Goal: Information Seeking & Learning: Check status

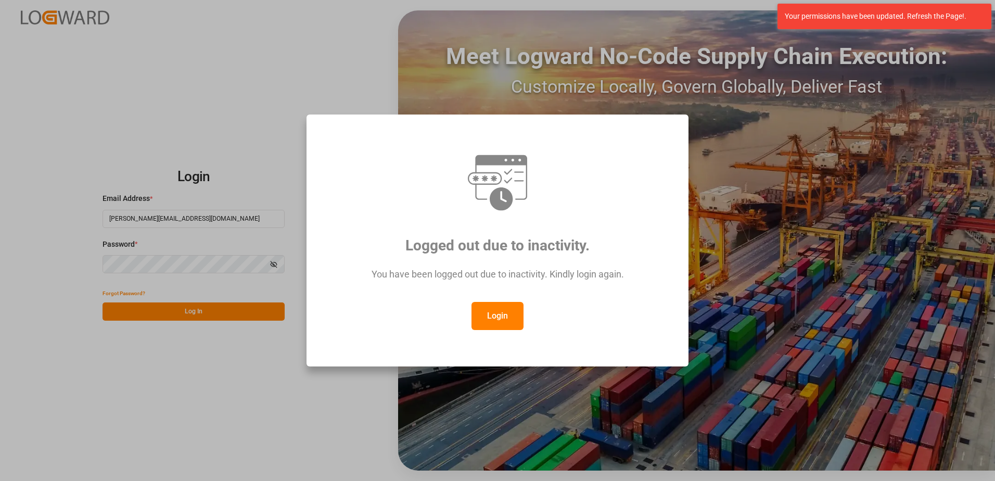
click at [501, 313] on button "Login" at bounding box center [497, 316] width 52 height 28
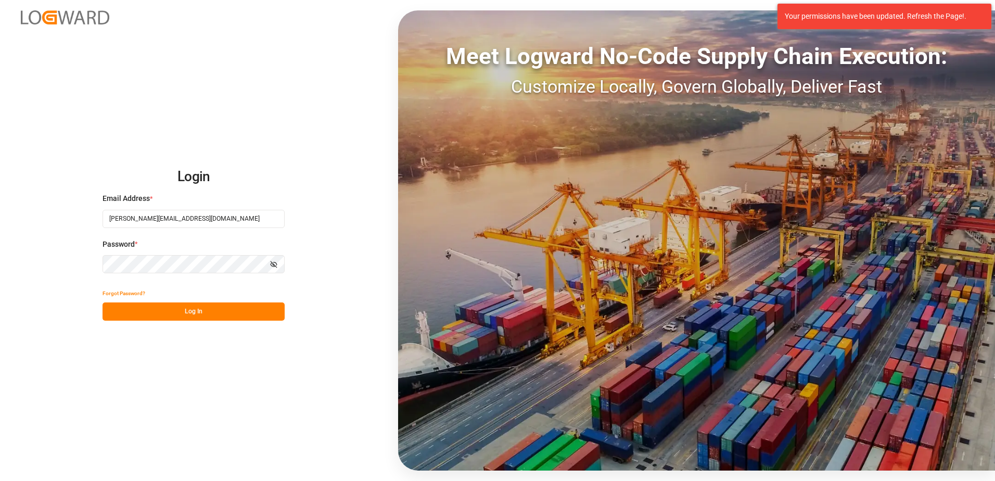
click at [209, 309] on button "Log In" at bounding box center [193, 311] width 182 height 18
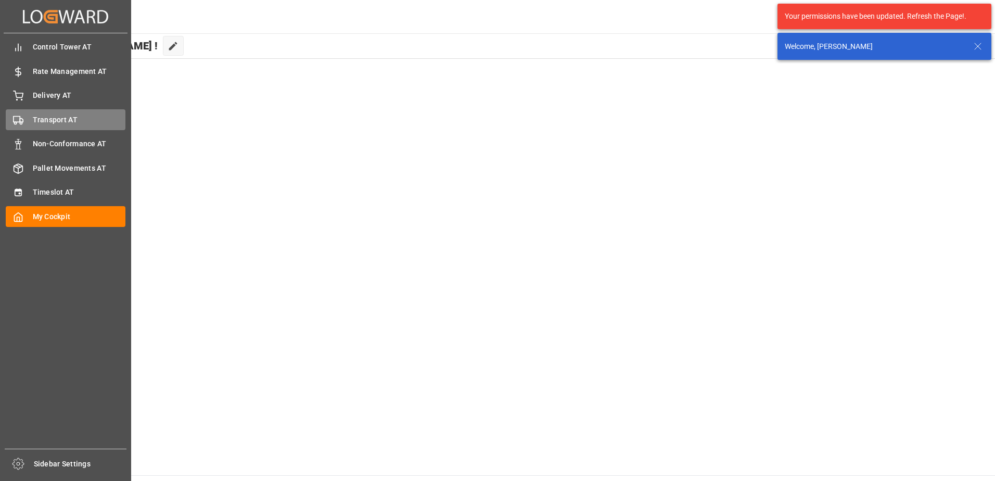
click at [23, 120] on div "Transport AT Transport AT" at bounding box center [66, 119] width 120 height 20
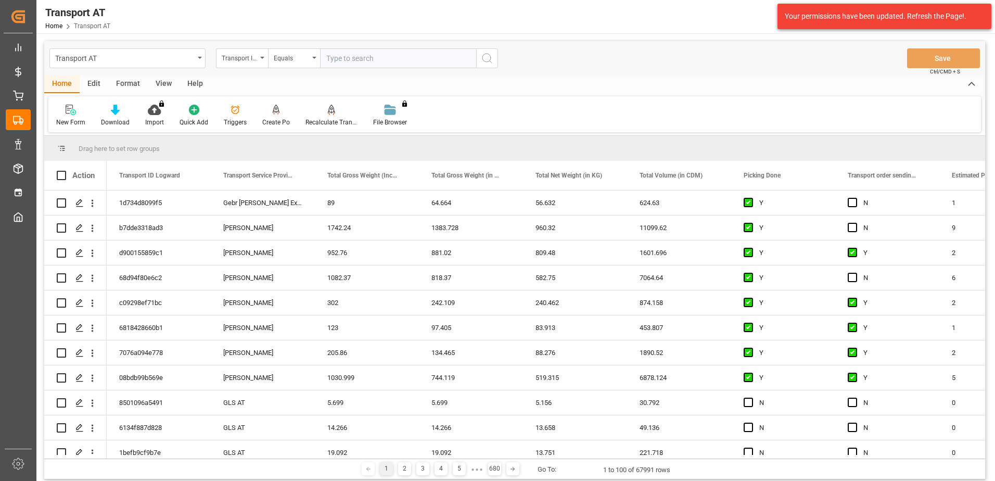
click at [163, 83] on div "View" at bounding box center [164, 84] width 32 height 18
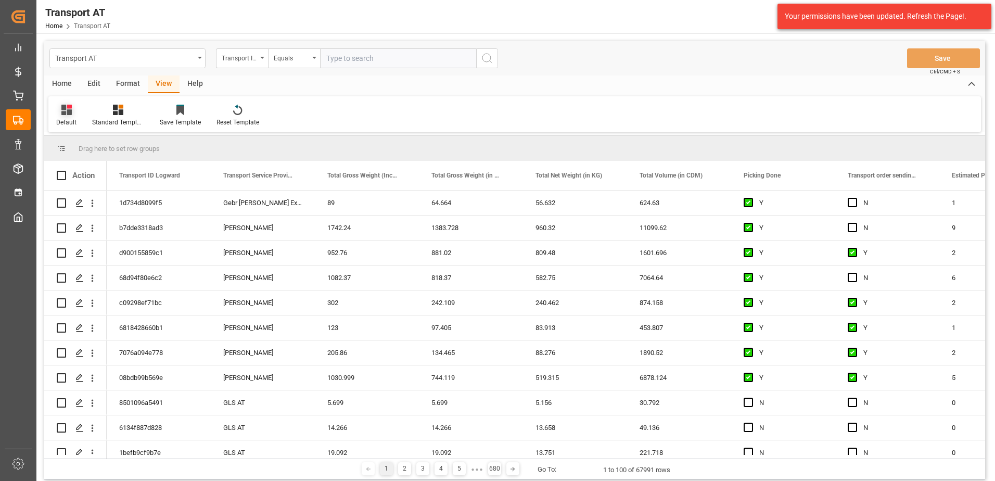
click at [66, 108] on icon at bounding box center [66, 110] width 10 height 10
click at [74, 169] on div "Data" at bounding box center [106, 168] width 91 height 11
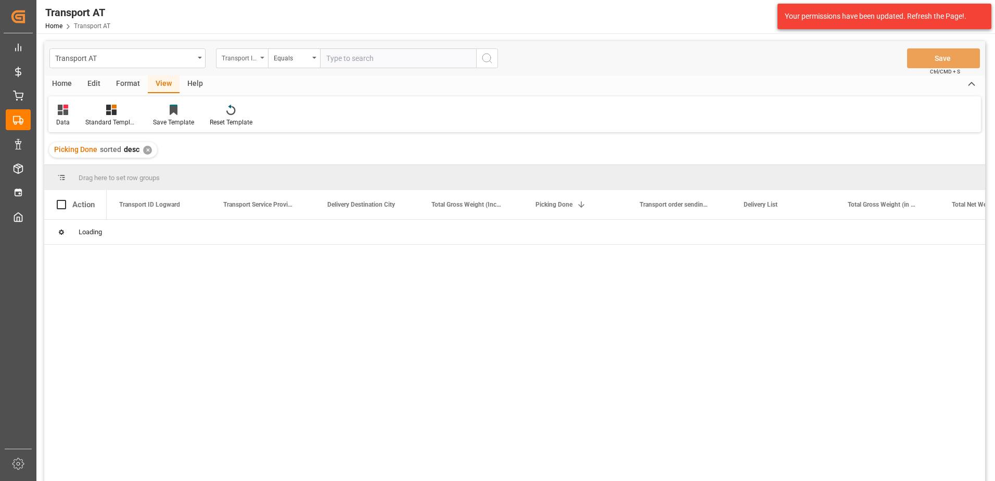
click at [239, 56] on div "Transport ID Logward" at bounding box center [239, 57] width 35 height 12
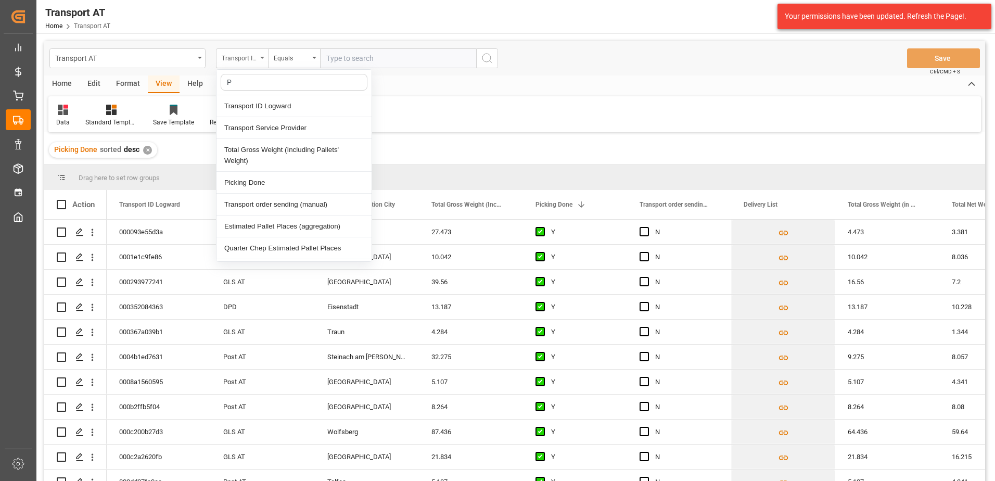
type input "Pi"
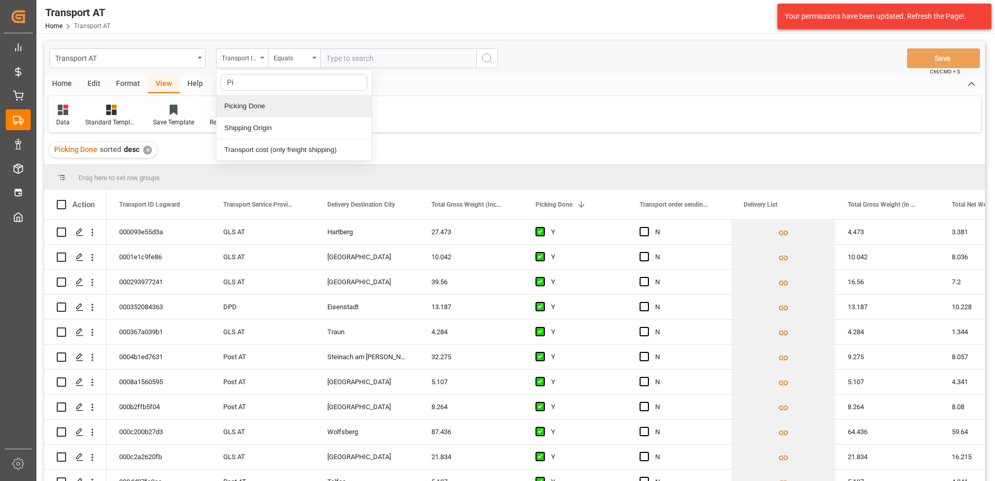
click at [252, 108] on div "Picking Done" at bounding box center [293, 106] width 155 height 22
click at [355, 62] on input "text" at bounding box center [398, 58] width 156 height 20
type input "Y"
click at [235, 55] on div "Picking Done" at bounding box center [239, 57] width 35 height 12
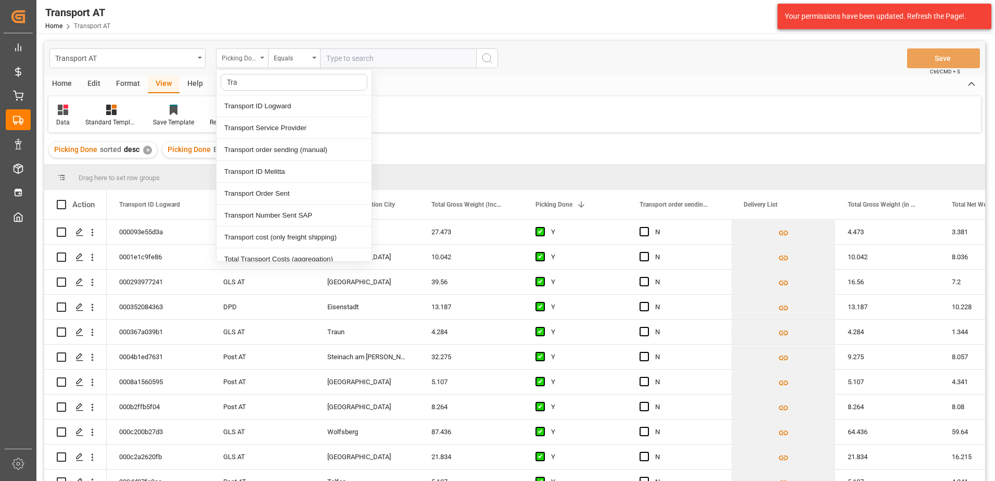
type input "Tran"
click at [273, 148] on div "Transport order sending (manual)" at bounding box center [293, 150] width 155 height 22
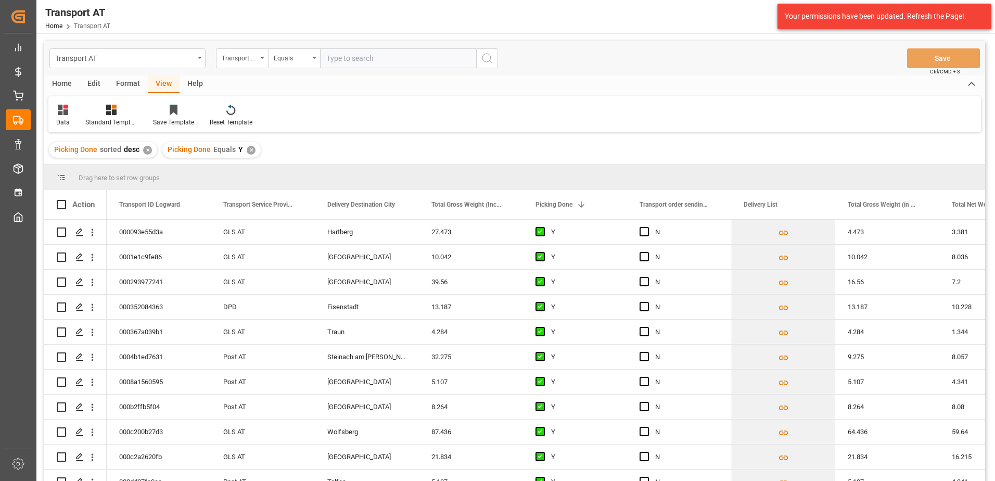
click at [343, 58] on input "text" at bounding box center [398, 58] width 156 height 20
type input "N"
click at [237, 60] on div "Transport order sending (manual)" at bounding box center [239, 57] width 35 height 12
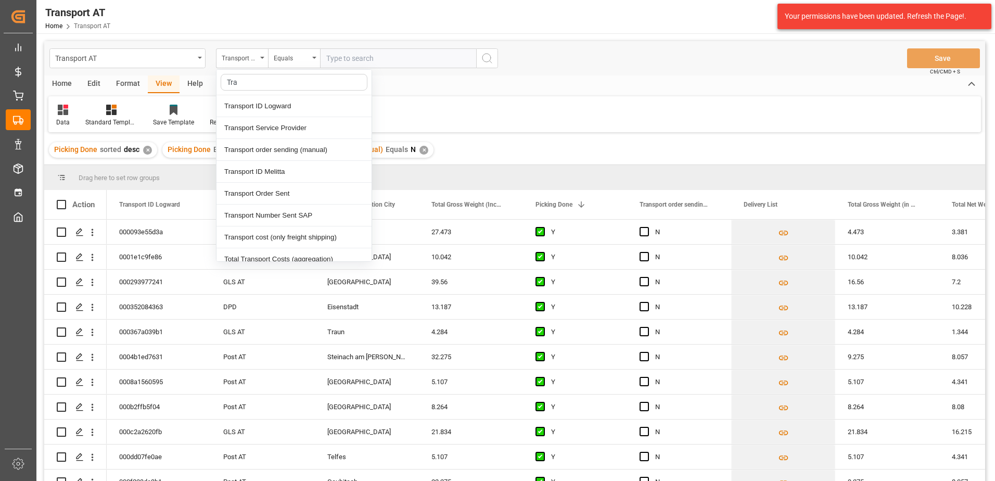
type input "Tran"
click at [262, 131] on div "Transport Service Provider" at bounding box center [293, 128] width 155 height 22
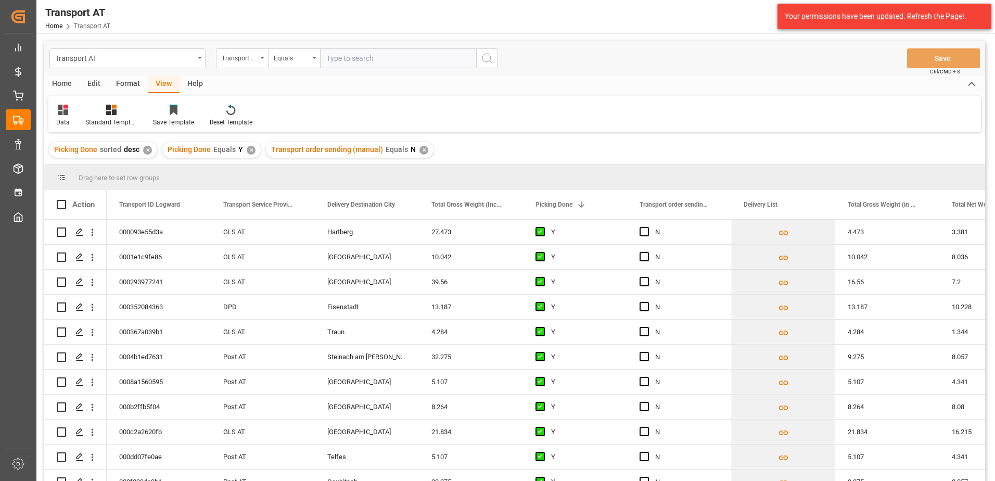
click at [362, 63] on input "text" at bounding box center [398, 58] width 156 height 20
type input "[PERSON_NAME]"
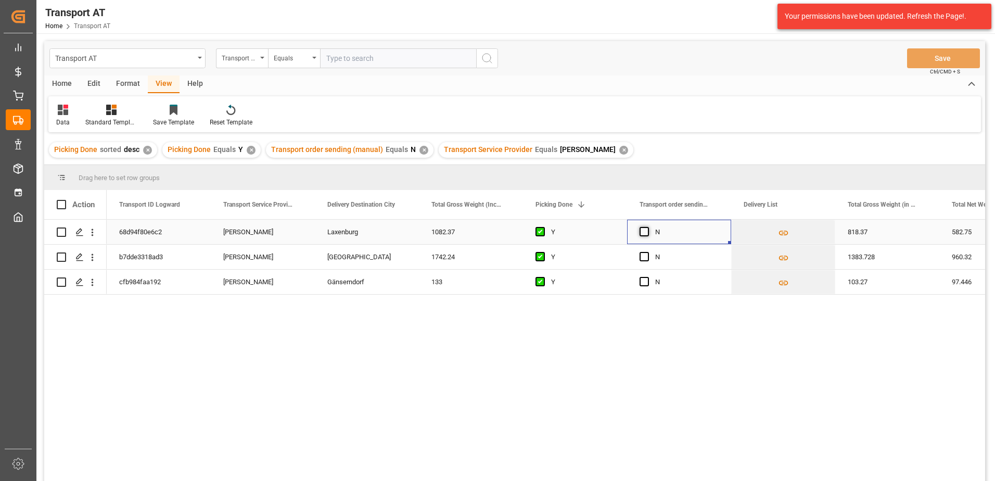
click at [644, 231] on span "Press SPACE to select this row." at bounding box center [643, 231] width 9 height 9
click at [647, 227] on input "Press SPACE to select this row." at bounding box center [647, 227] width 0 height 0
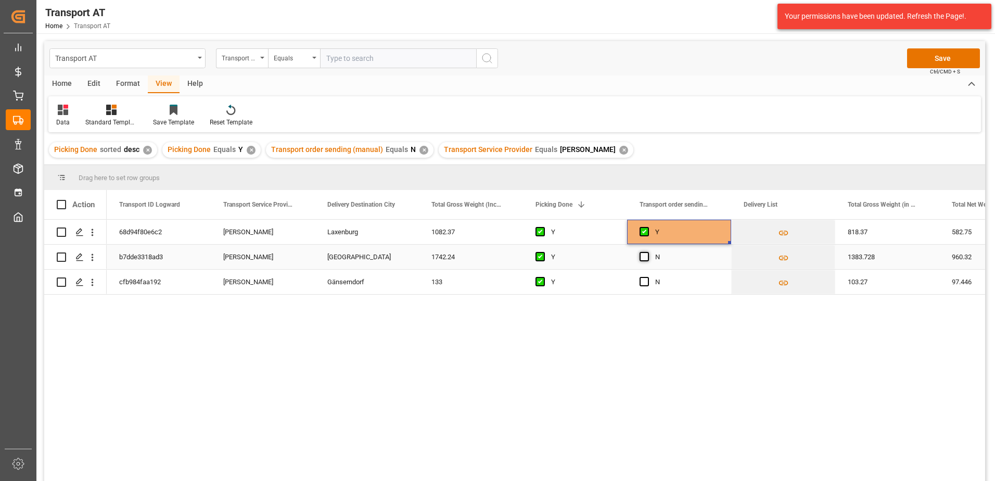
click at [645, 254] on span "Press SPACE to select this row." at bounding box center [643, 256] width 9 height 9
click at [647, 252] on input "Press SPACE to select this row." at bounding box center [647, 252] width 0 height 0
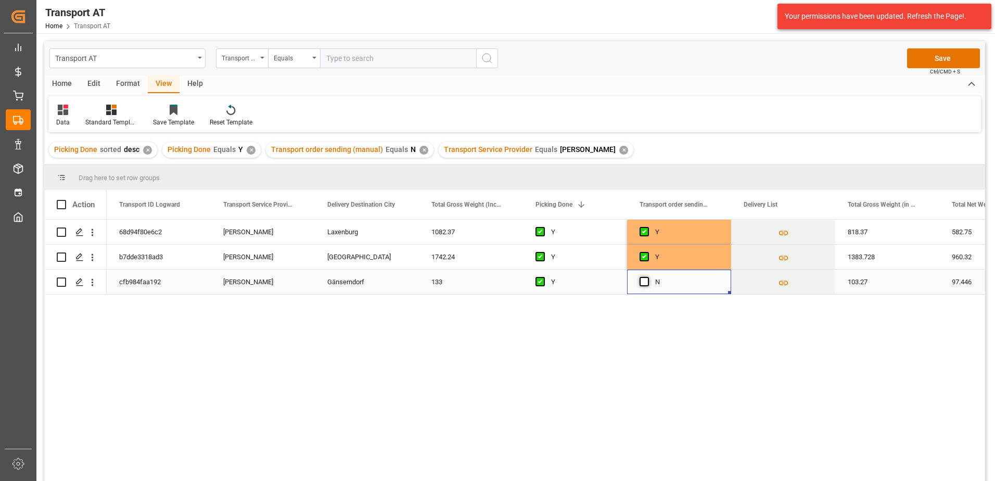
click at [643, 284] on span "Press SPACE to select this row." at bounding box center [643, 281] width 9 height 9
click at [647, 277] on input "Press SPACE to select this row." at bounding box center [647, 277] width 0 height 0
click at [943, 55] on button "Save" at bounding box center [943, 58] width 73 height 20
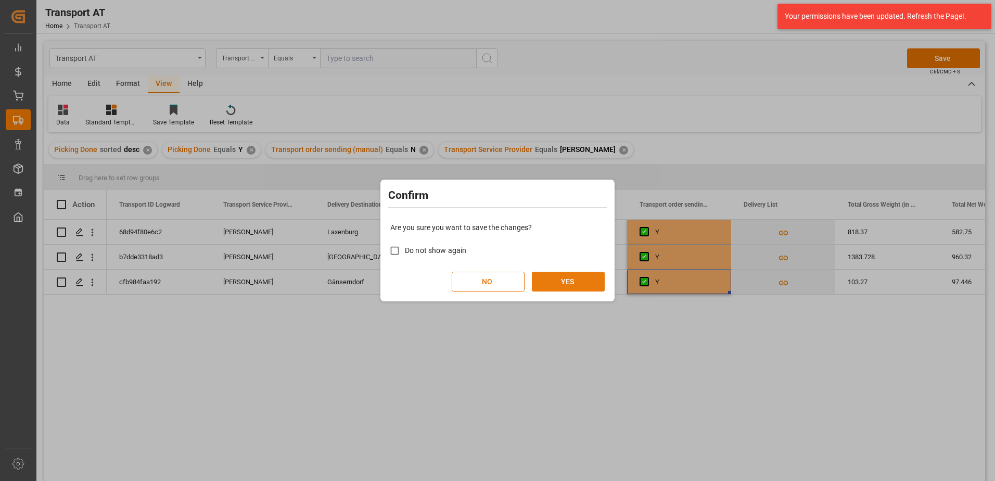
click at [561, 279] on button "YES" at bounding box center [568, 282] width 73 height 20
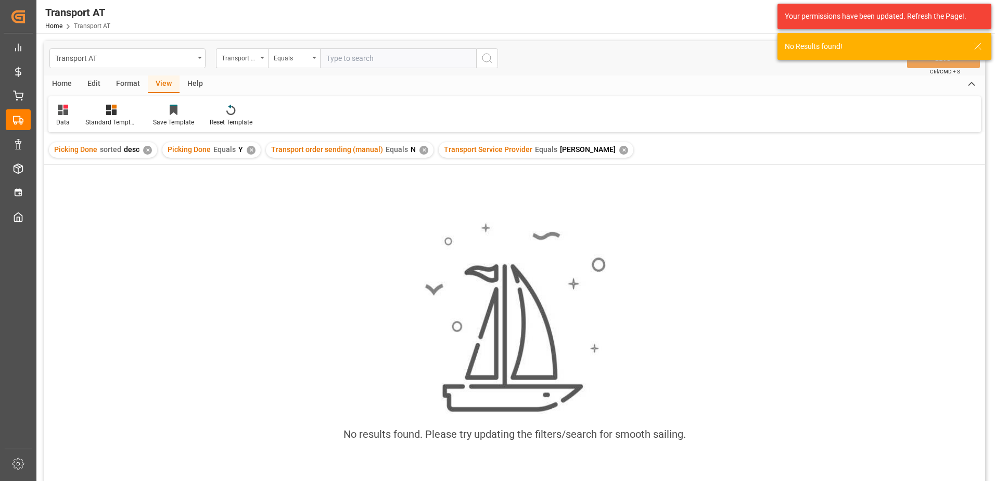
click at [619, 151] on div "✕" at bounding box center [623, 150] width 9 height 9
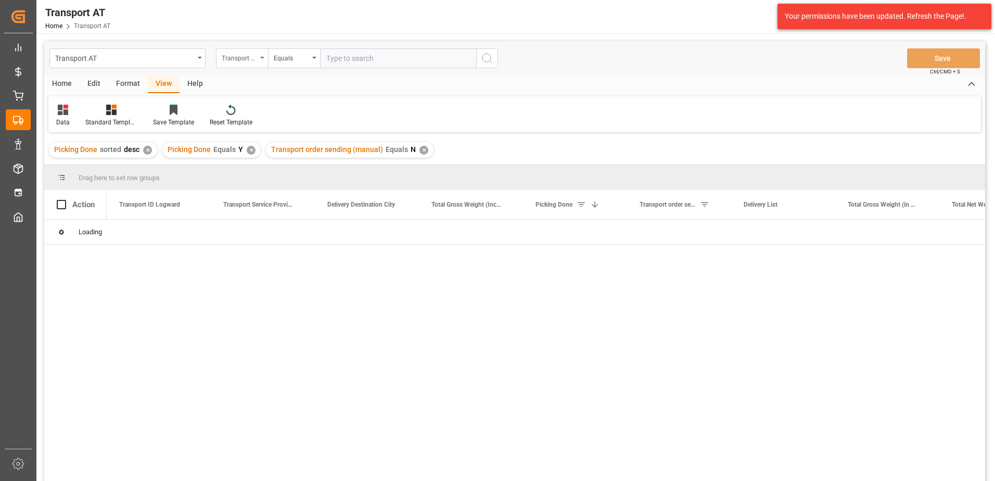
click at [239, 54] on div "Transport Service Provider" at bounding box center [239, 57] width 35 height 12
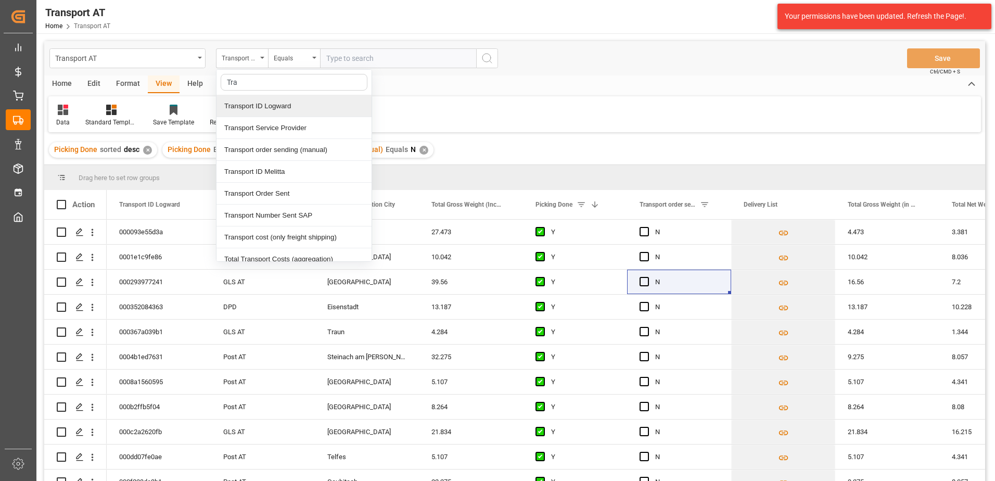
type input "Tran"
click at [289, 129] on div "Transport Service Provider" at bounding box center [293, 128] width 155 height 22
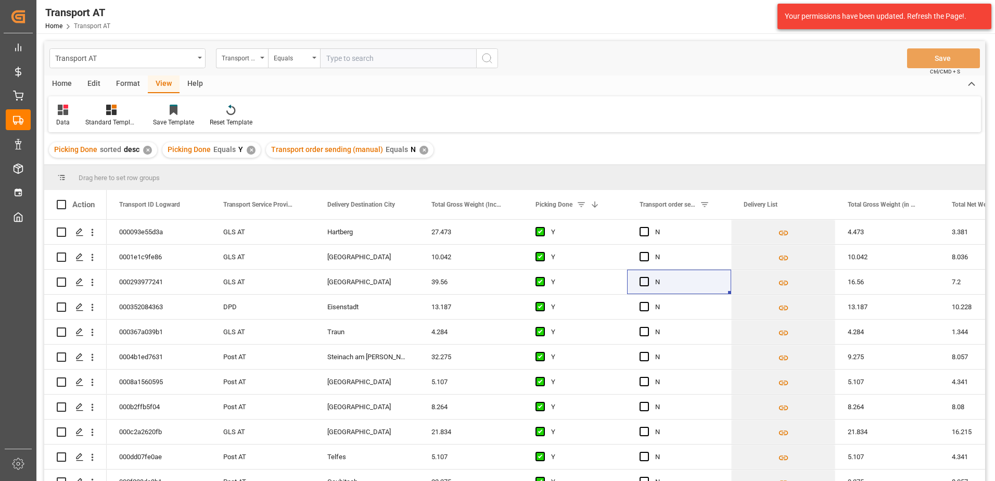
click at [342, 61] on input "text" at bounding box center [398, 58] width 156 height 20
type input "EXPORT Gebr Weiss"
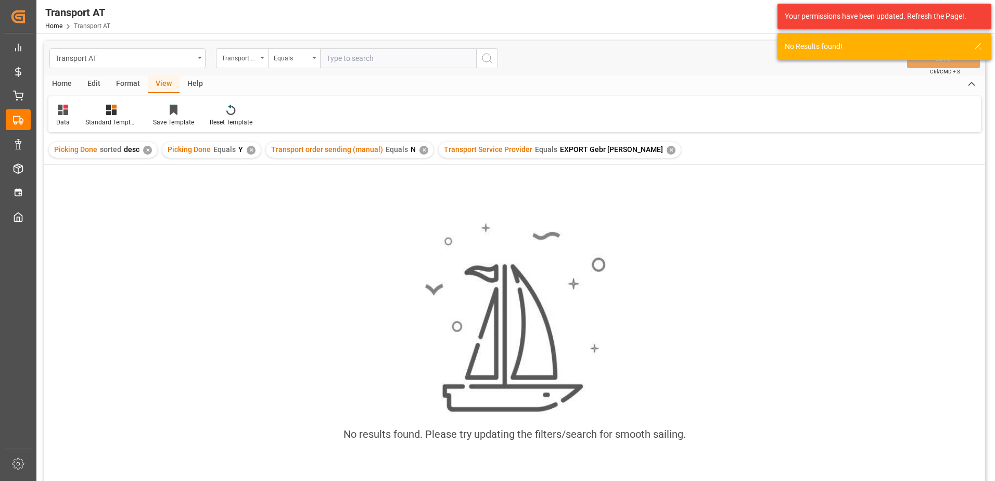
click at [666, 148] on div "✕" at bounding box center [670, 150] width 9 height 9
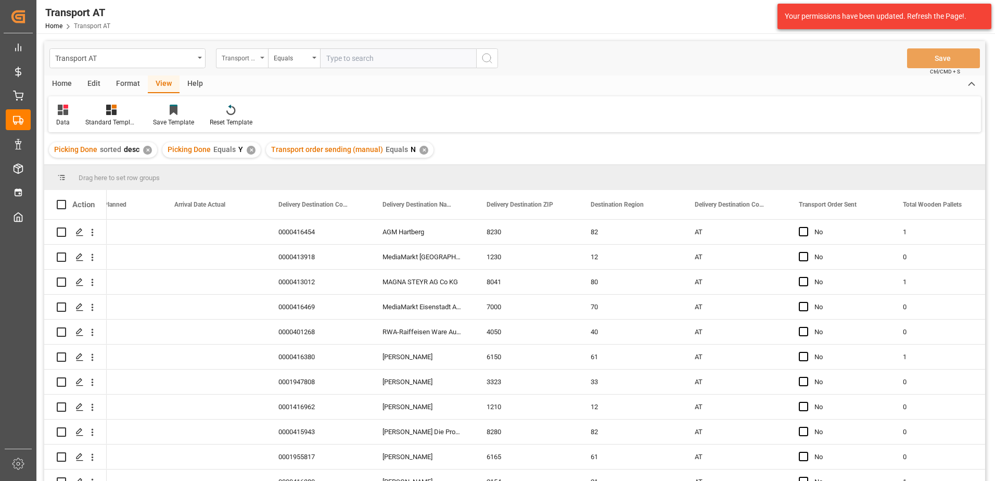
click at [235, 61] on div "Transport Service Provider" at bounding box center [239, 57] width 35 height 12
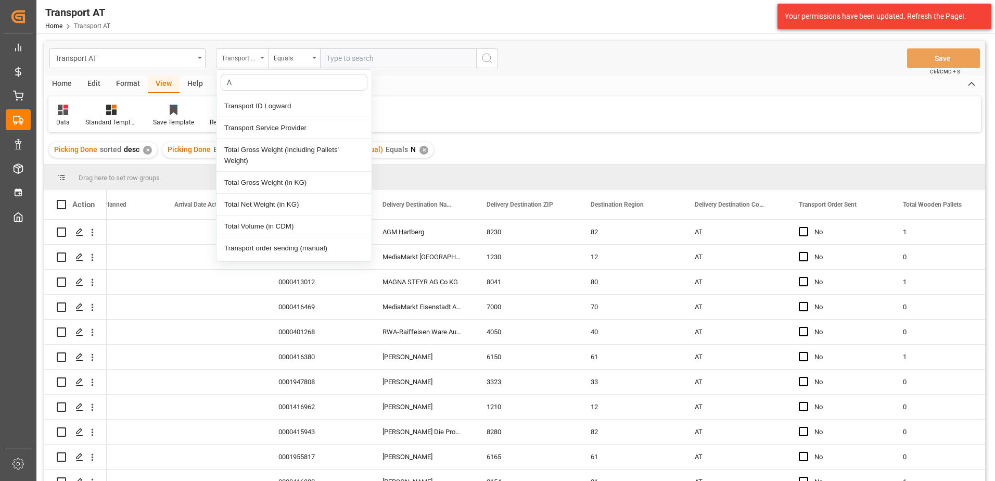
type input "Ac"
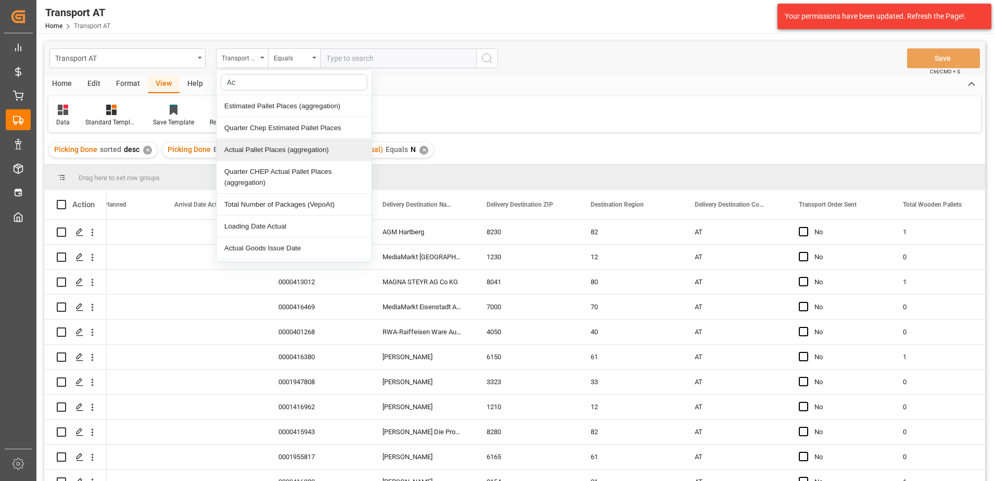
click at [257, 152] on div "Actual Pallet Places (aggregation)" at bounding box center [293, 150] width 155 height 22
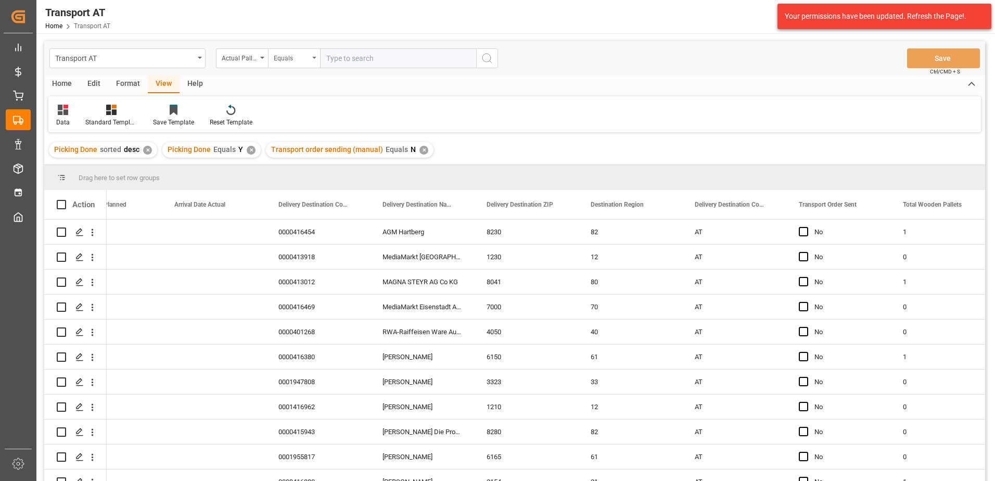
click at [303, 58] on div "Equals" at bounding box center [291, 57] width 35 height 12
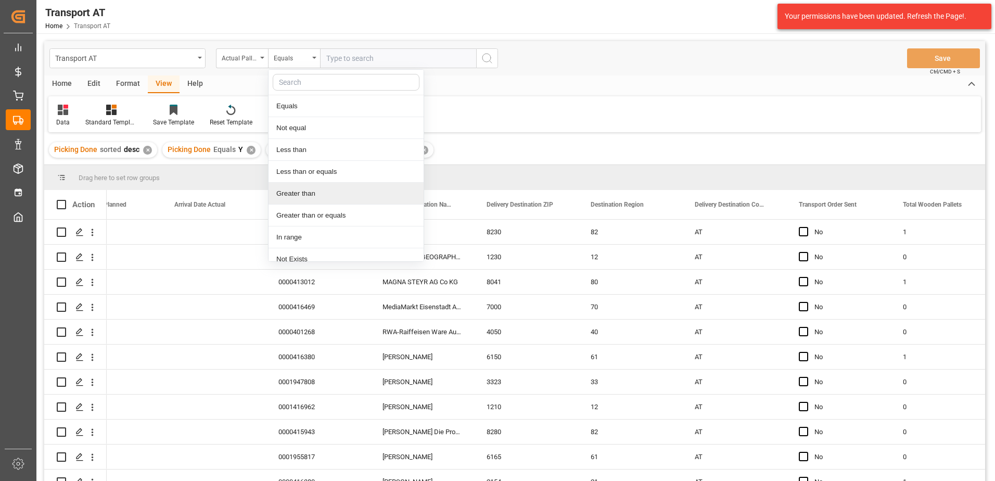
click at [308, 190] on div "Greater than" at bounding box center [345, 194] width 155 height 22
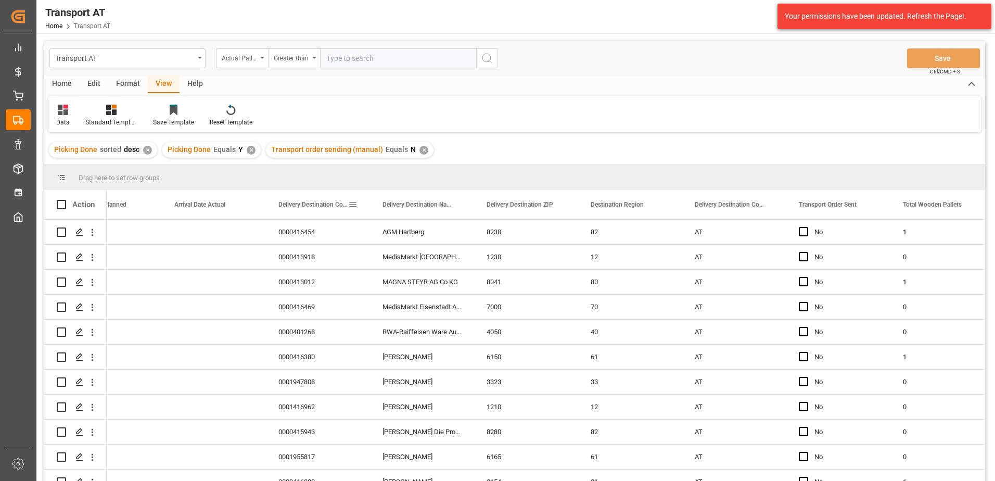
type input "1"
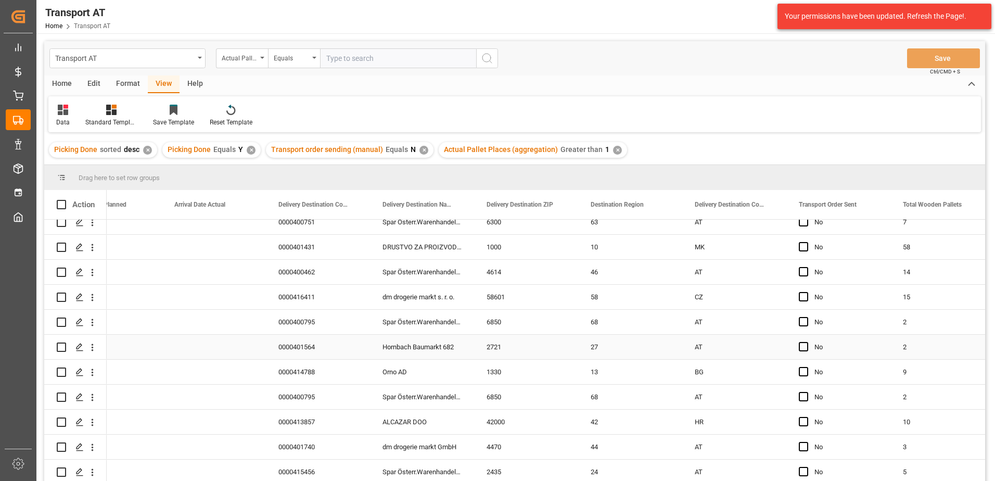
scroll to position [832, 0]
click at [350, 399] on div "0000413857" at bounding box center [318, 398] width 104 height 24
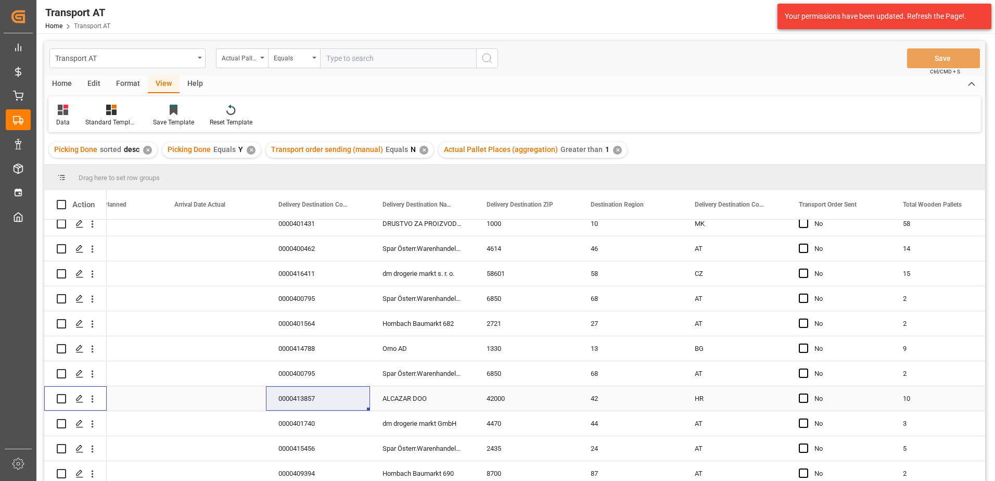
click at [64, 395] on input "Press Space to toggle row selection (unchecked)" at bounding box center [61, 398] width 9 height 9
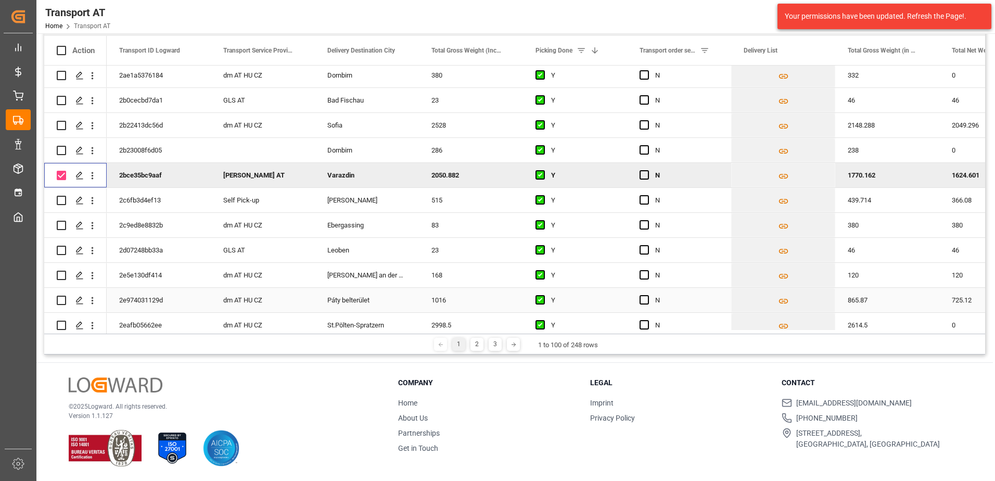
scroll to position [884, 0]
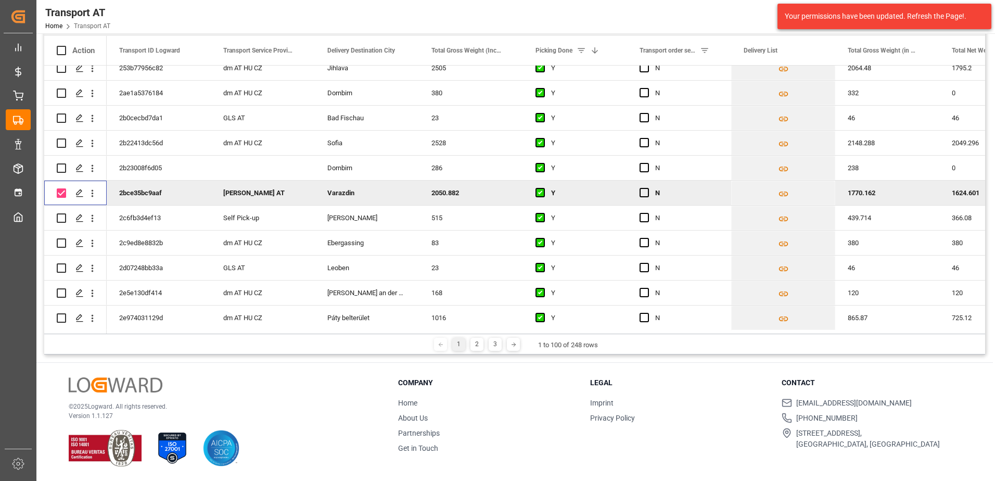
click at [60, 193] on input "Press Space to toggle row selection (checked)" at bounding box center [61, 192] width 9 height 9
checkbox input "false"
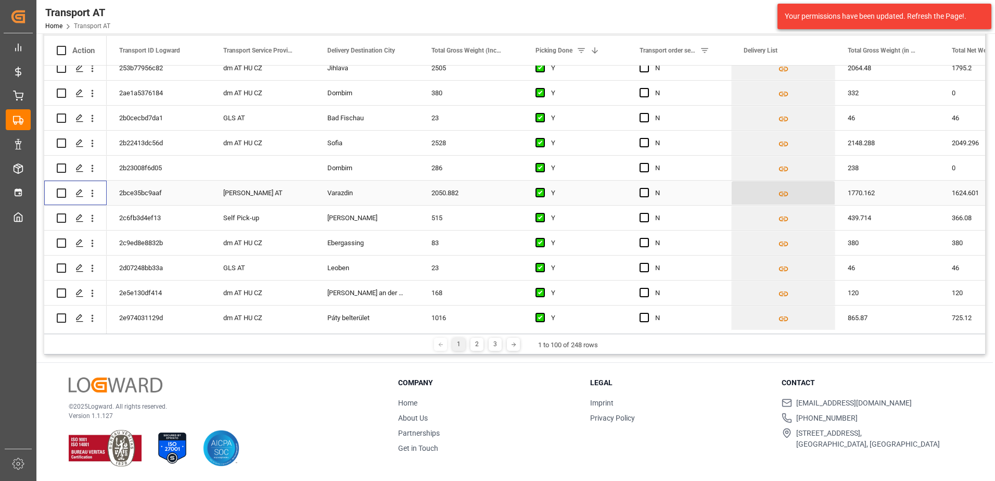
click at [781, 194] on icon "Press SPACE to select this row." at bounding box center [783, 193] width 11 height 11
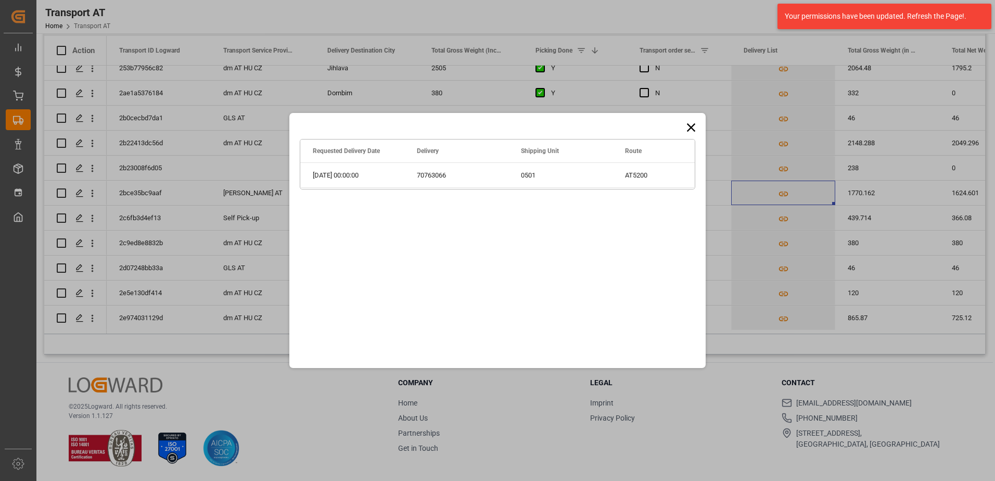
click at [691, 128] on icon at bounding box center [691, 127] width 8 height 8
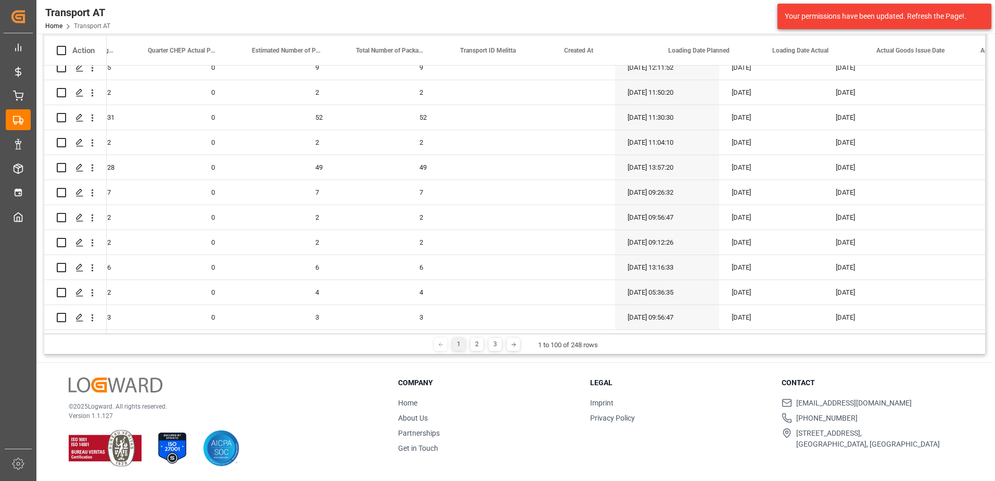
scroll to position [0, 1410]
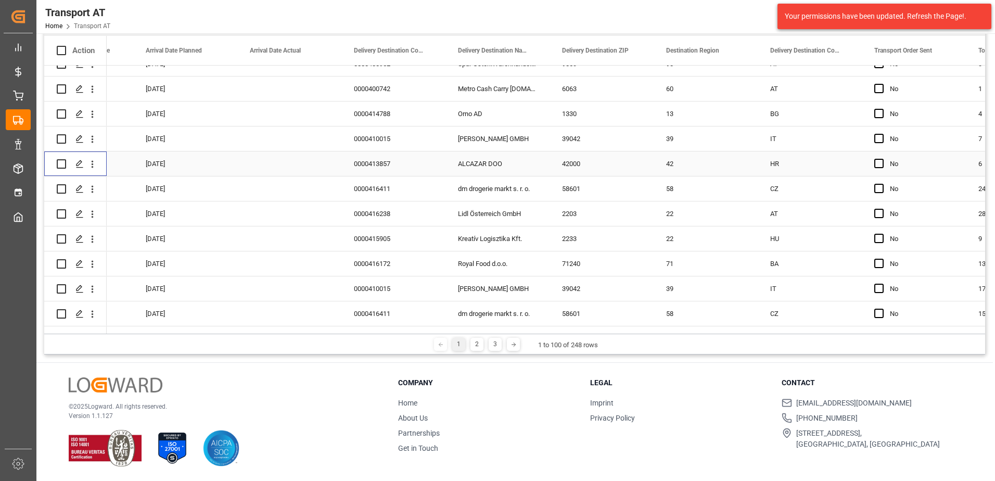
click at [59, 163] on input "Press Space to toggle row selection (unchecked)" at bounding box center [61, 163] width 9 height 9
checkbox input "true"
click at [58, 88] on input "Press Space to toggle row selection (unchecked)" at bounding box center [61, 88] width 9 height 9
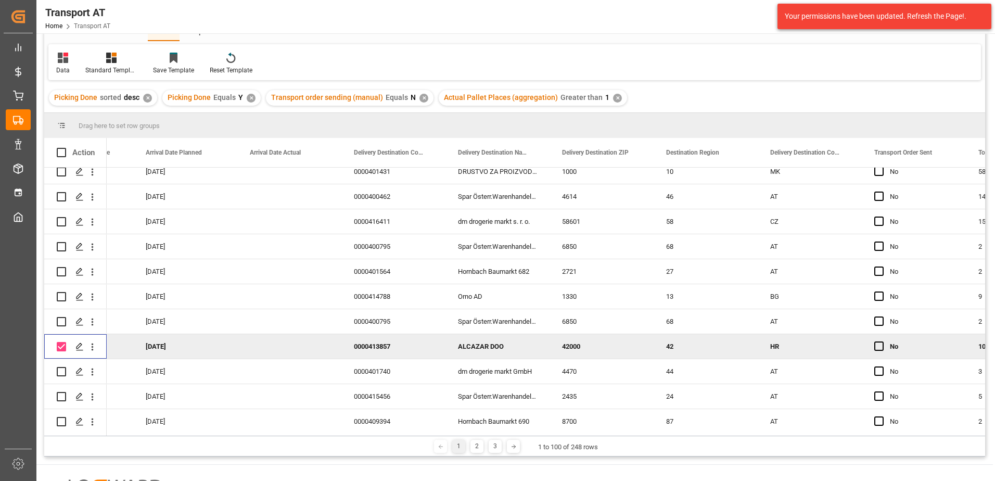
click at [61, 346] on input "Press Space to toggle row selection (checked)" at bounding box center [61, 346] width 9 height 9
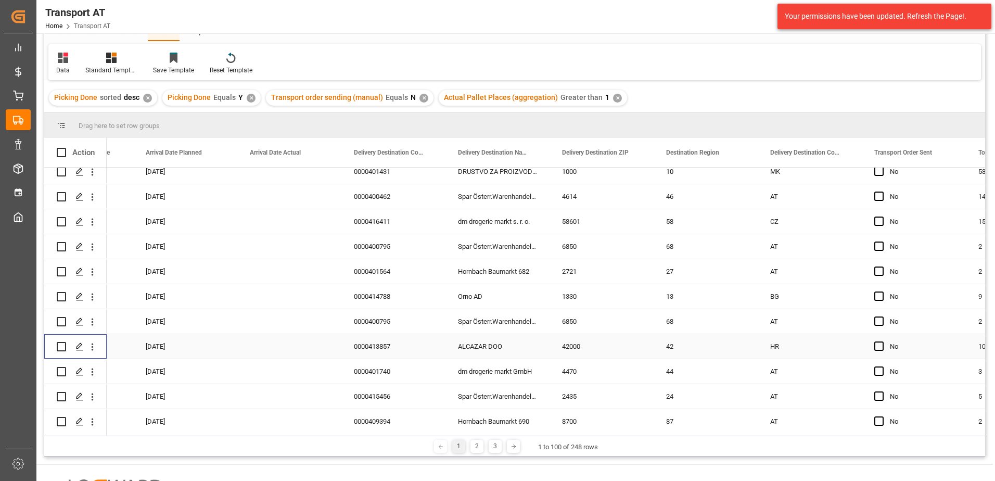
click at [61, 344] on input "Press Space to toggle row selection (unchecked)" at bounding box center [61, 346] width 9 height 9
checkbox input "true"
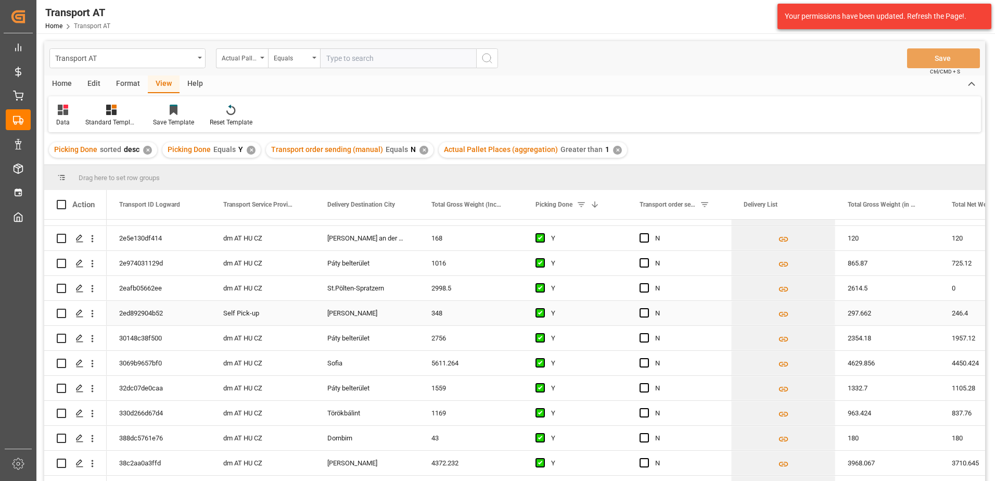
scroll to position [884, 0]
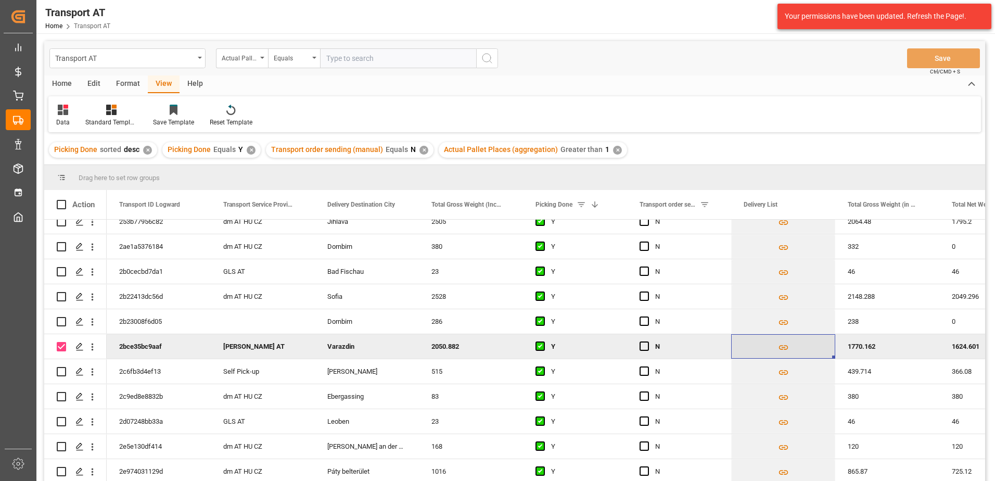
click at [782, 348] on icon "Press SPACE to deselect this row." at bounding box center [783, 347] width 11 height 11
click at [784, 346] on body "Created by potrace 1.15, written by Peter Selinger 2001-2017 Created by potrace…" at bounding box center [497, 240] width 995 height 481
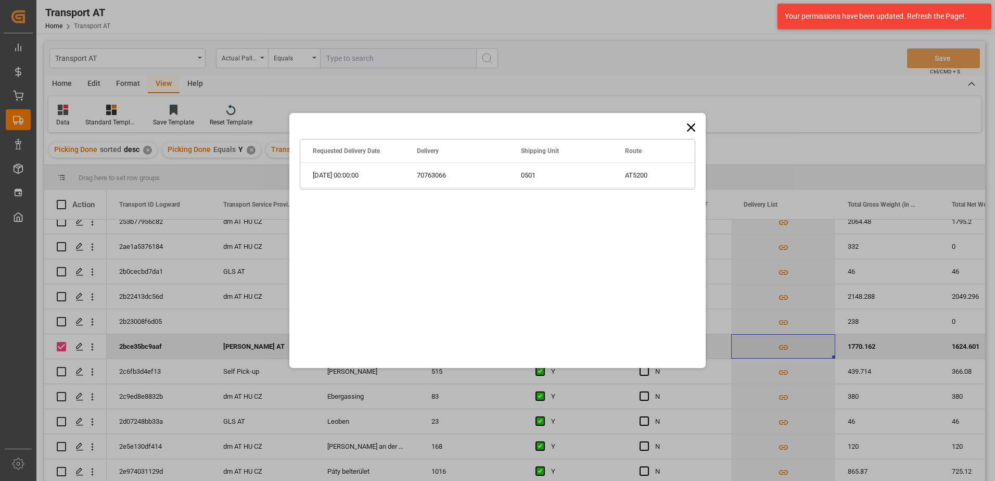
click at [784, 345] on div "Drag here to set row groups Drag here to set column labels Requested Delivery D…" at bounding box center [497, 240] width 995 height 481
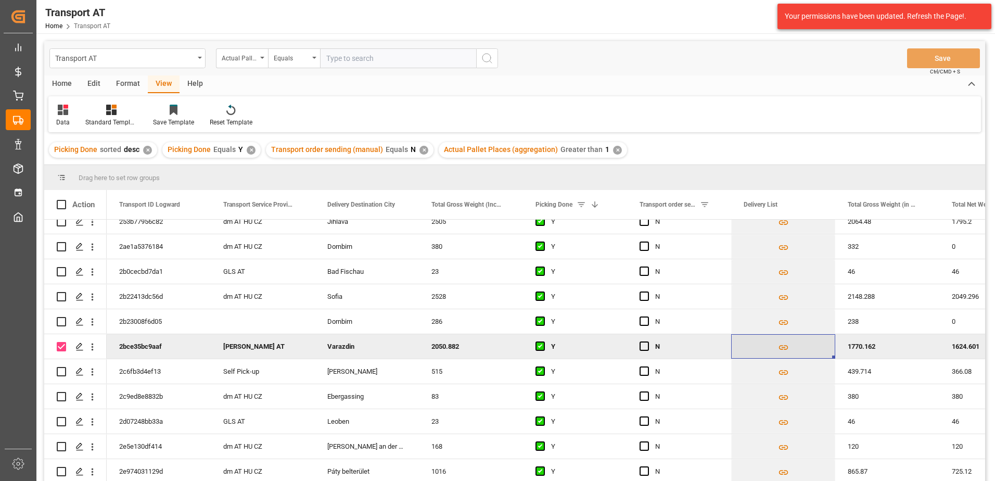
click at [784, 345] on icon "Press SPACE to deselect this row." at bounding box center [783, 347] width 11 height 11
click at [785, 348] on icon "Press SPACE to deselect this row." at bounding box center [782, 347] width 9 height 5
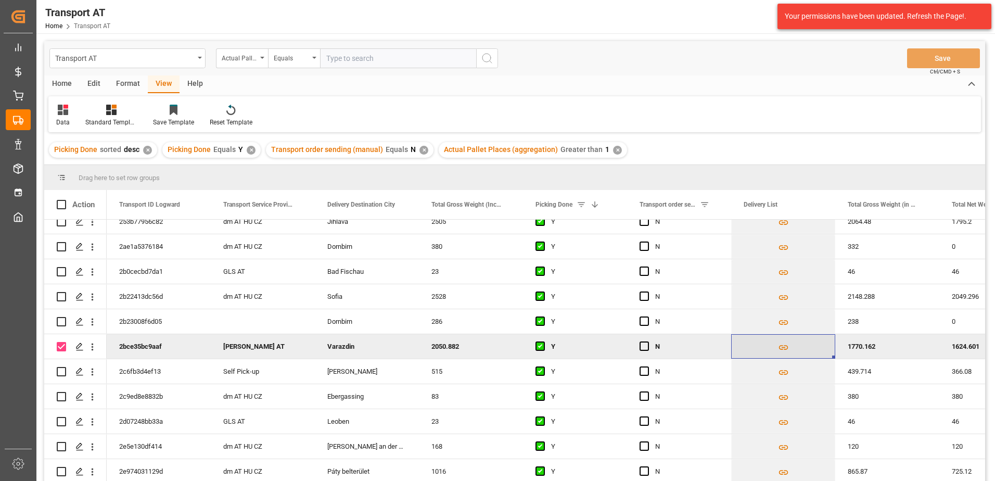
click at [785, 348] on icon "Press SPACE to deselect this row." at bounding box center [782, 347] width 9 height 5
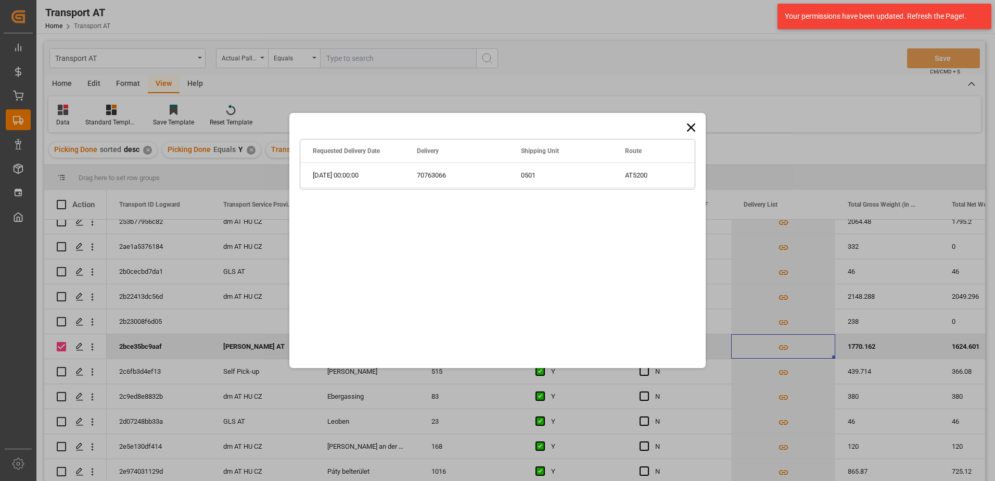
click at [686, 132] on icon at bounding box center [690, 127] width 15 height 15
click at [694, 130] on icon at bounding box center [691, 127] width 8 height 8
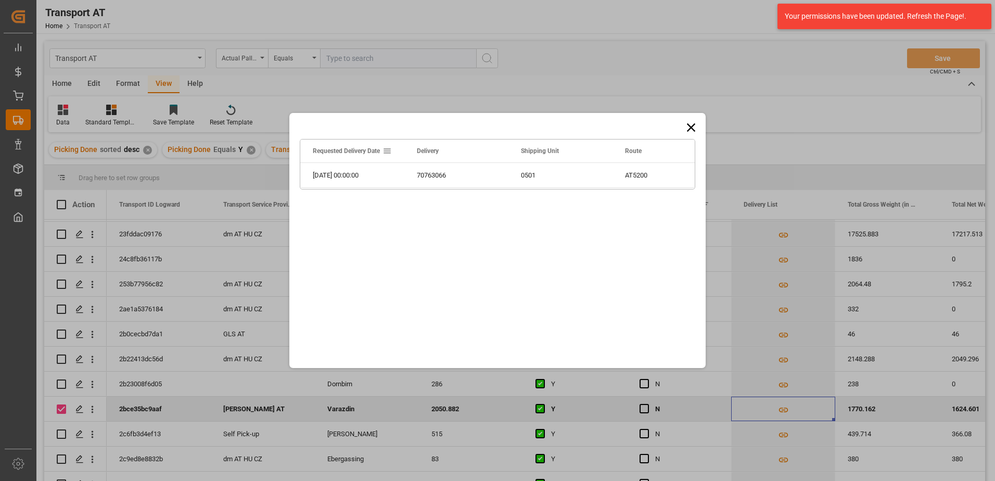
scroll to position [780, 0]
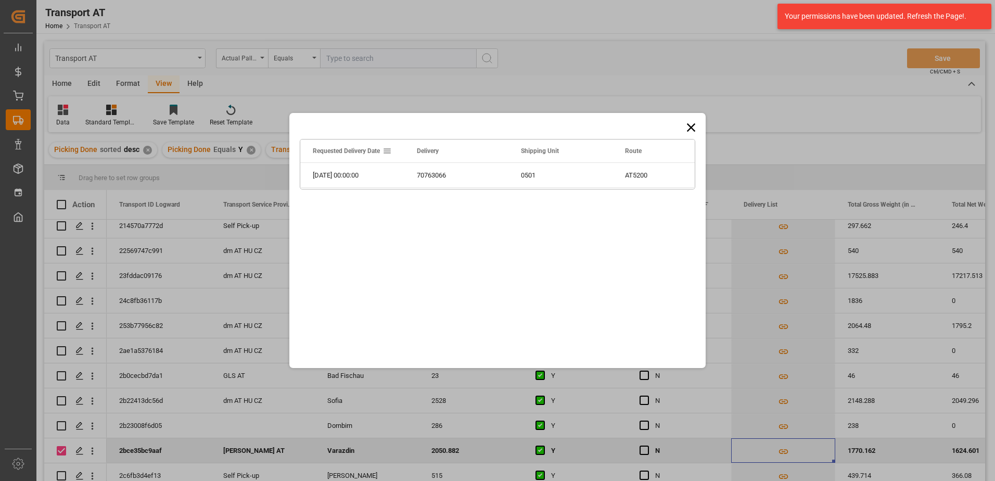
click at [692, 125] on icon at bounding box center [691, 127] width 8 height 8
click at [689, 126] on icon at bounding box center [690, 127] width 15 height 15
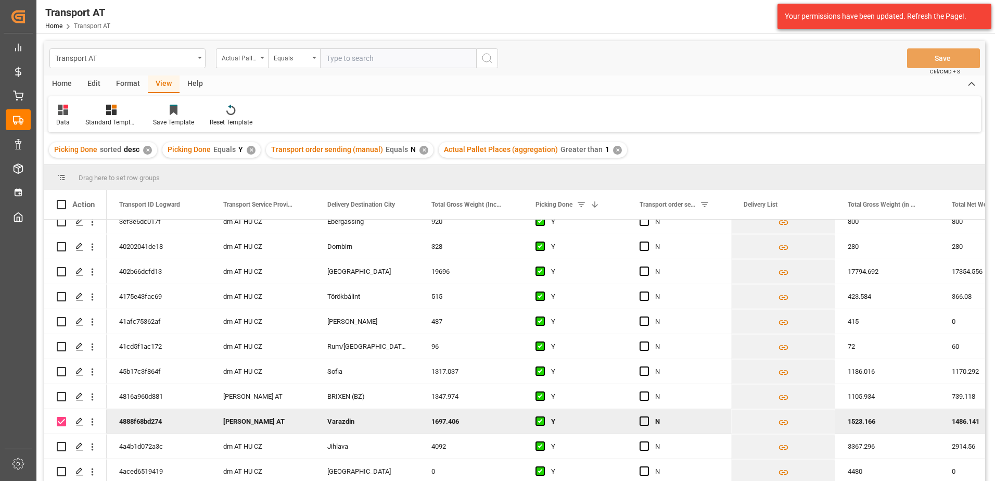
scroll to position [1560, 0]
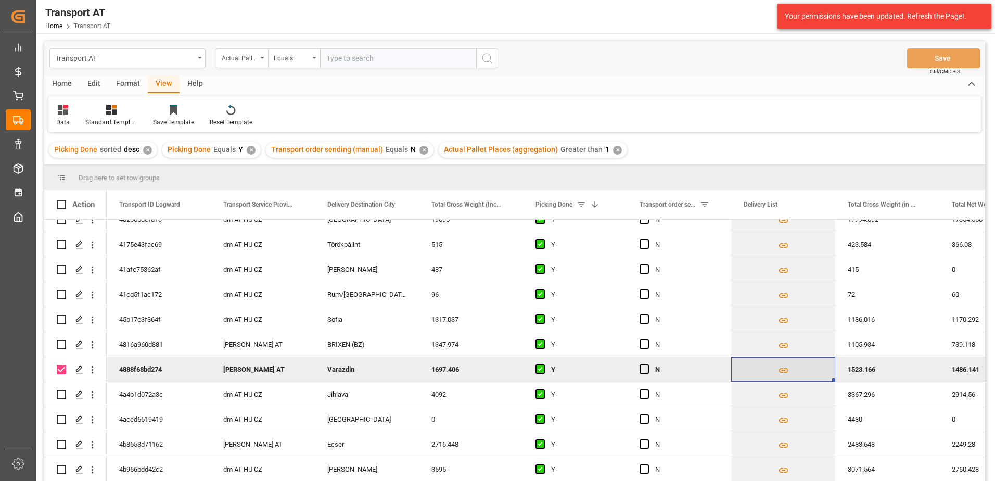
click at [785, 369] on icon "Press SPACE to deselect this row." at bounding box center [783, 370] width 11 height 11
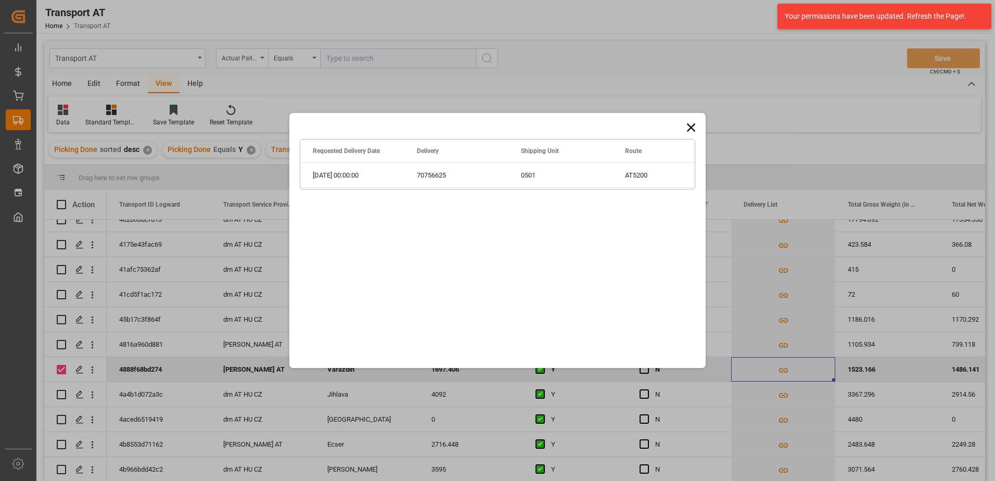
click at [693, 128] on icon at bounding box center [690, 127] width 15 height 15
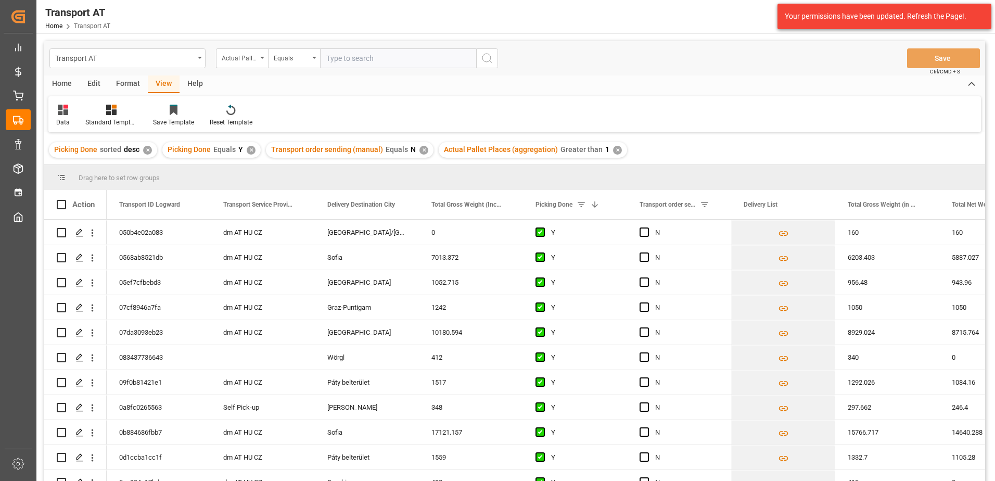
scroll to position [0, 0]
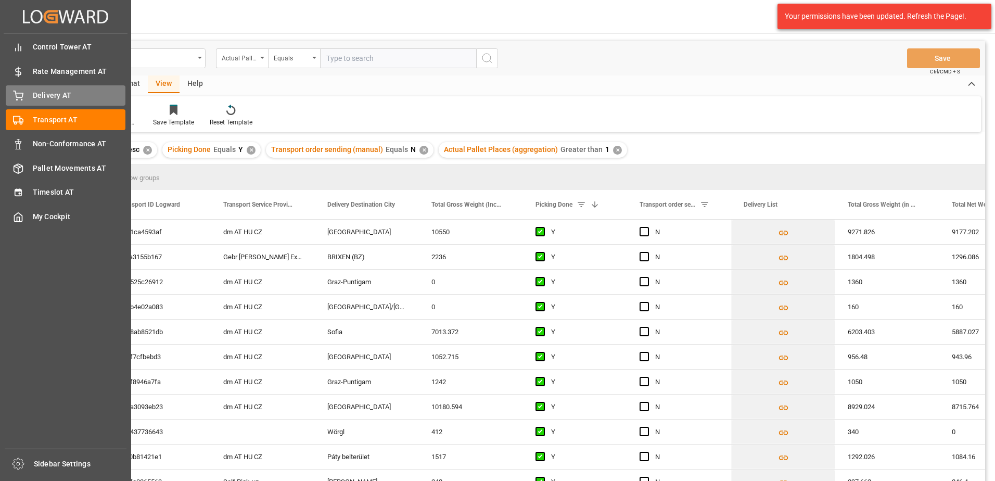
click at [18, 101] on div "Delivery AT Delivery AT" at bounding box center [66, 95] width 120 height 20
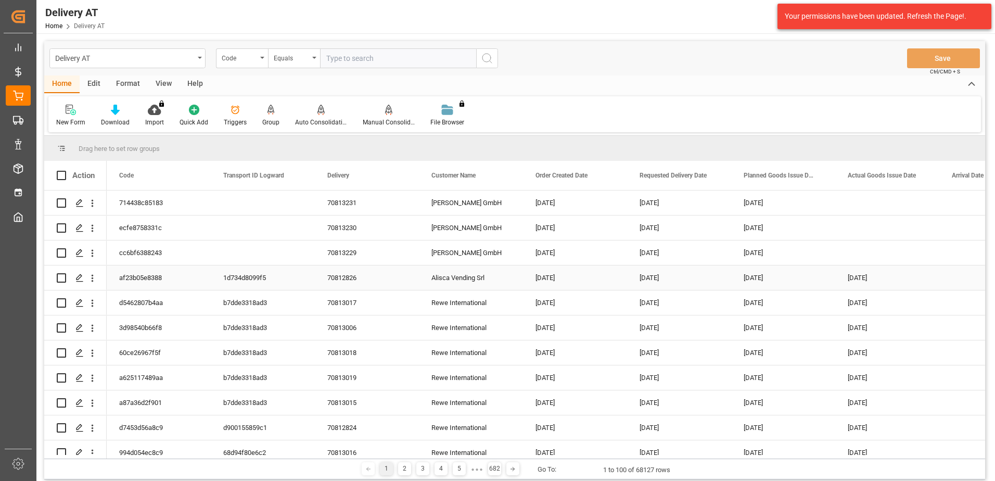
click at [467, 278] on div "Alisca Vending Srl" at bounding box center [471, 277] width 104 height 24
click at [60, 278] on input "Press Space to toggle row selection (unchecked)" at bounding box center [61, 277] width 9 height 9
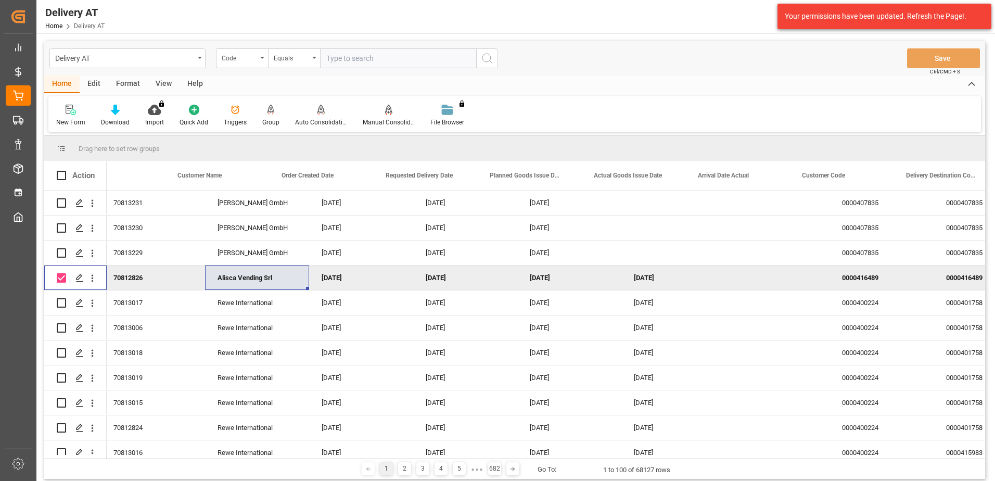
scroll to position [0, 286]
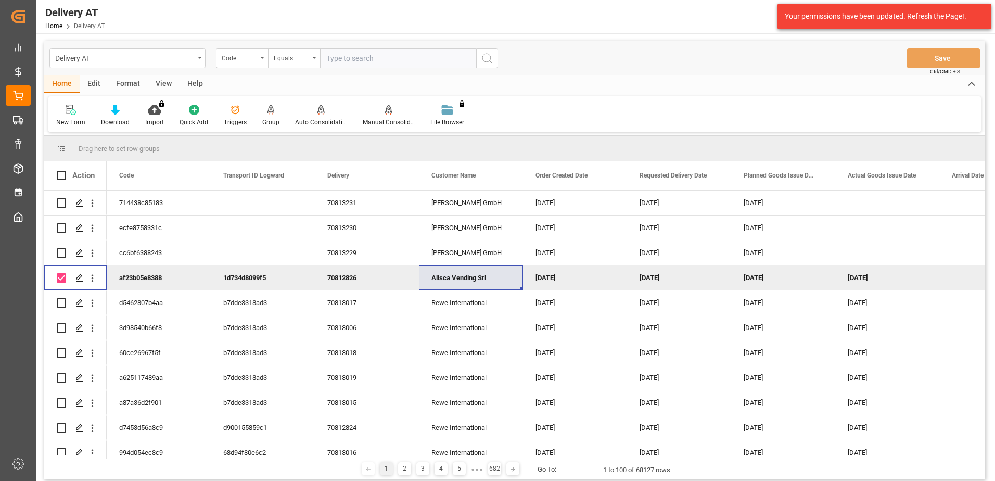
click at [58, 277] on input "Press Space to toggle row selection (checked)" at bounding box center [61, 277] width 9 height 9
checkbox input "false"
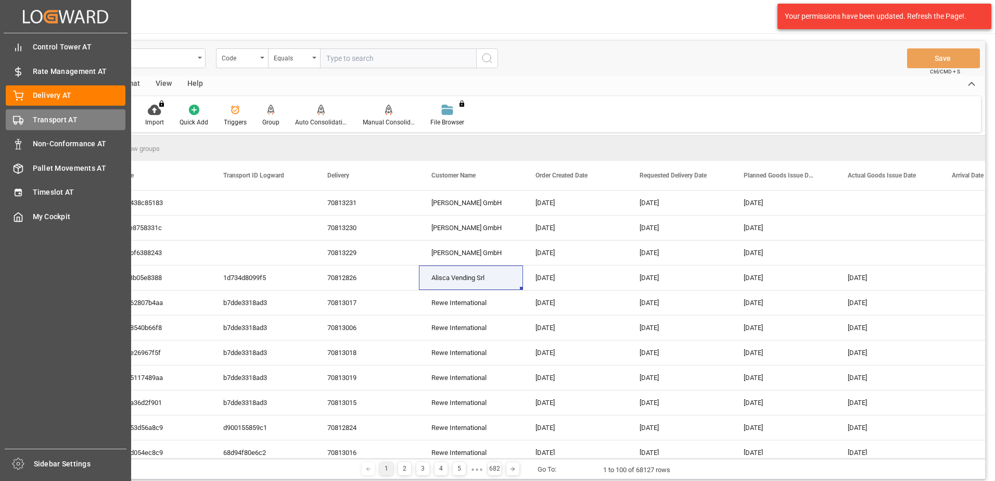
click at [31, 124] on div "Transport AT Transport AT" at bounding box center [66, 119] width 120 height 20
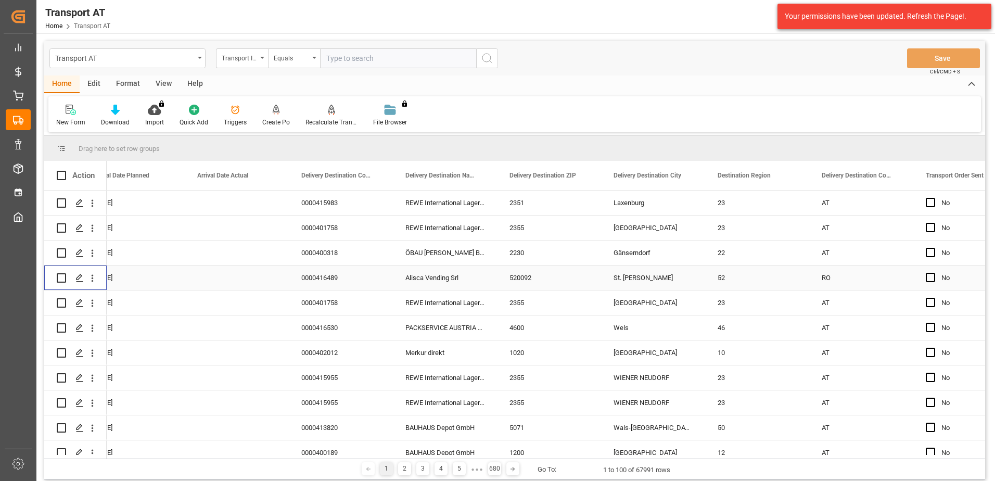
click at [62, 277] on input "Press Space to toggle row selection (unchecked)" at bounding box center [61, 277] width 9 height 9
checkbox input "true"
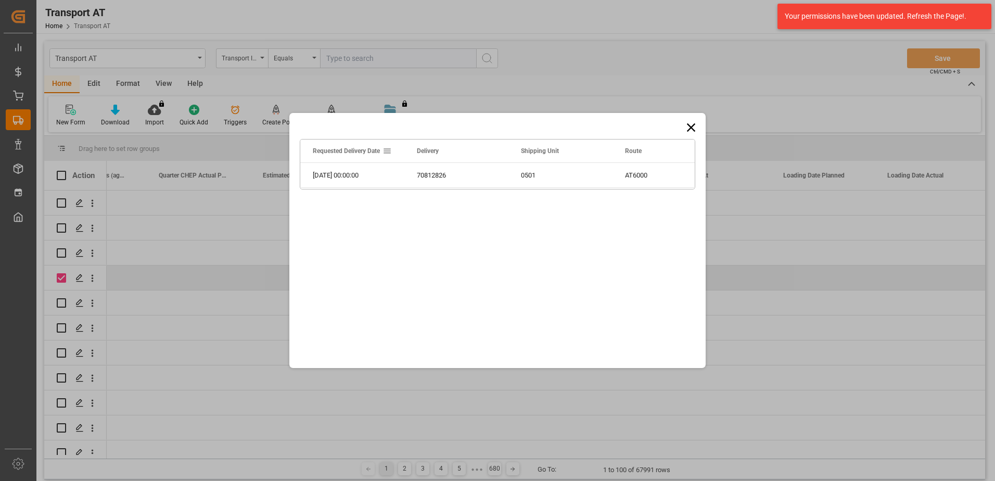
scroll to position [0, 1105]
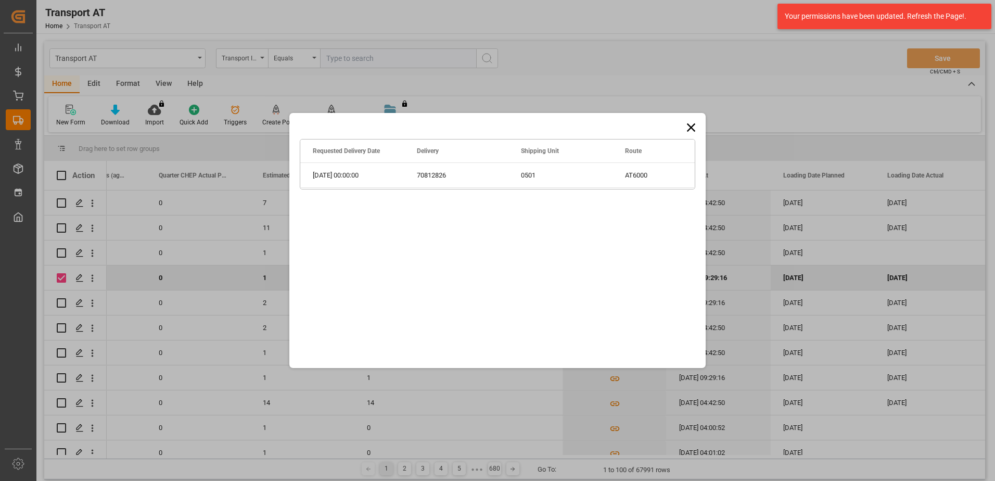
click at [693, 126] on icon at bounding box center [690, 127] width 15 height 15
click at [691, 126] on icon at bounding box center [690, 127] width 15 height 15
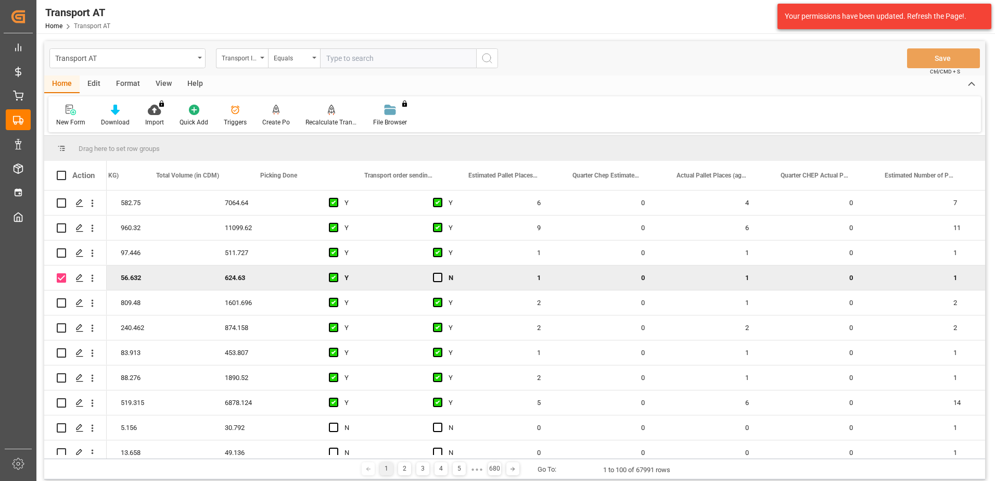
scroll to position [0, 0]
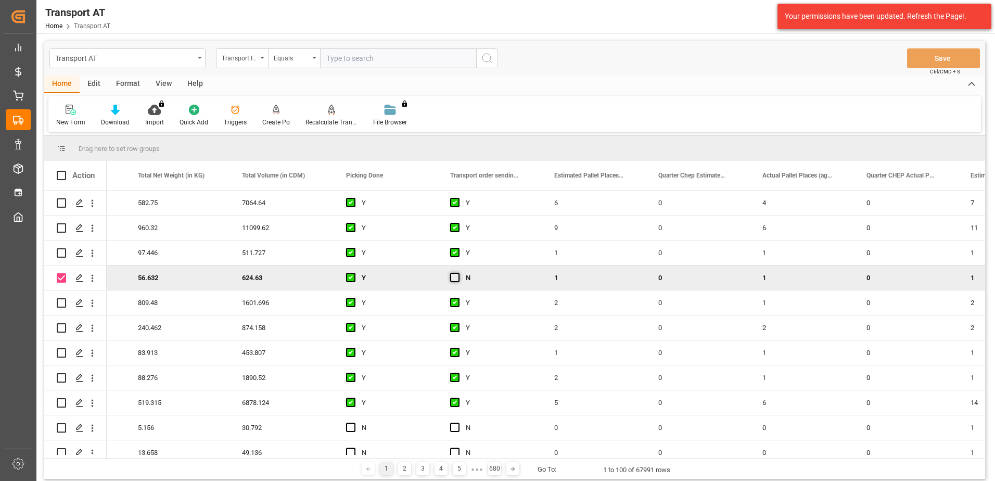
click at [454, 278] on span "Press SPACE to deselect this row." at bounding box center [454, 277] width 9 height 9
click at [458, 273] on input "Press SPACE to deselect this row." at bounding box center [458, 273] width 0 height 0
click at [953, 57] on button "Save" at bounding box center [943, 58] width 73 height 20
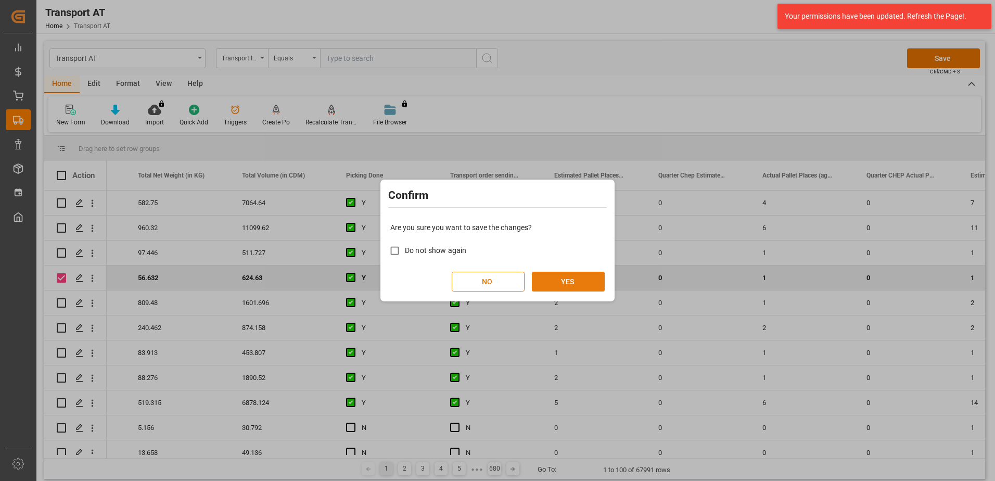
click at [579, 278] on button "YES" at bounding box center [568, 282] width 73 height 20
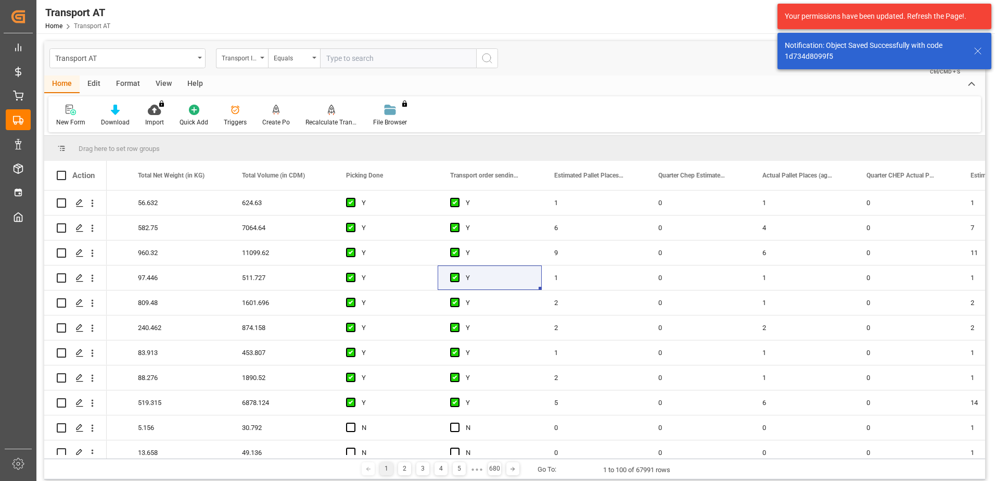
click at [979, 53] on line at bounding box center [977, 51] width 6 height 6
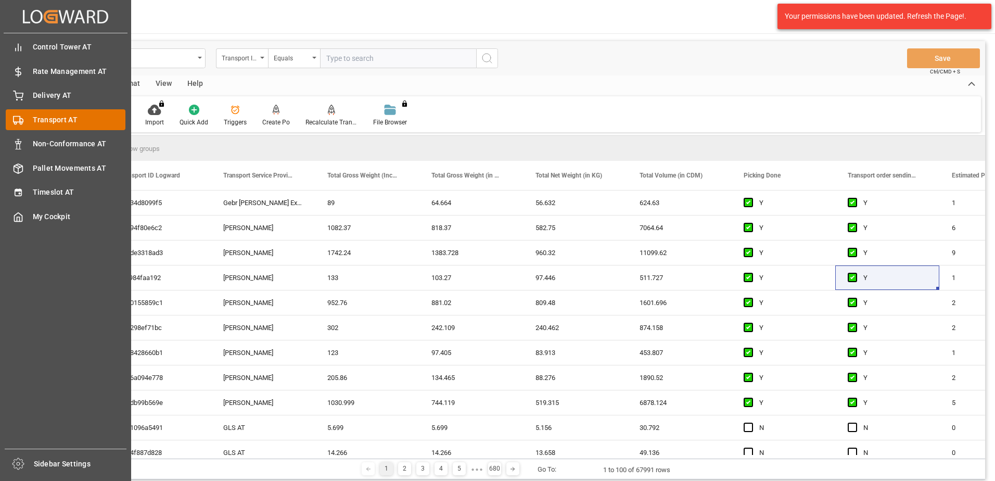
click at [31, 115] on div "Transport AT Transport AT" at bounding box center [66, 119] width 120 height 20
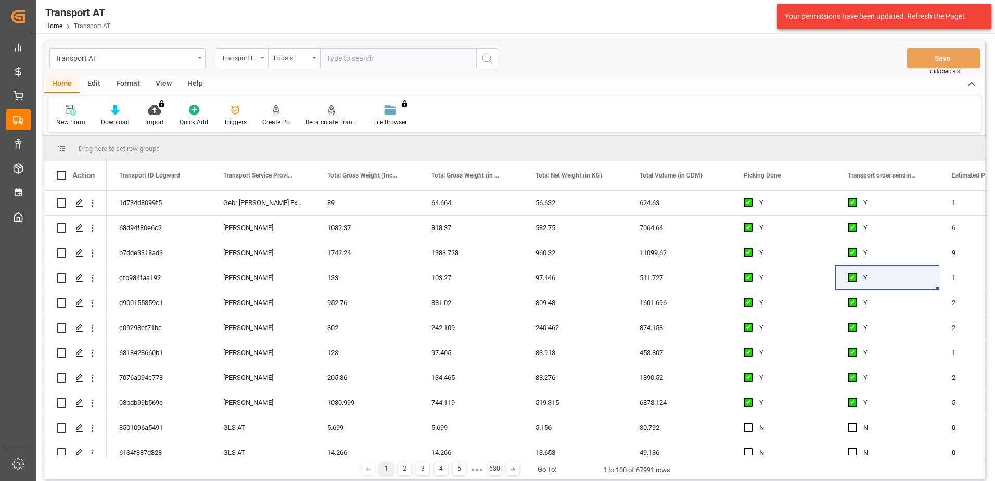
click at [163, 83] on div "View" at bounding box center [164, 84] width 32 height 18
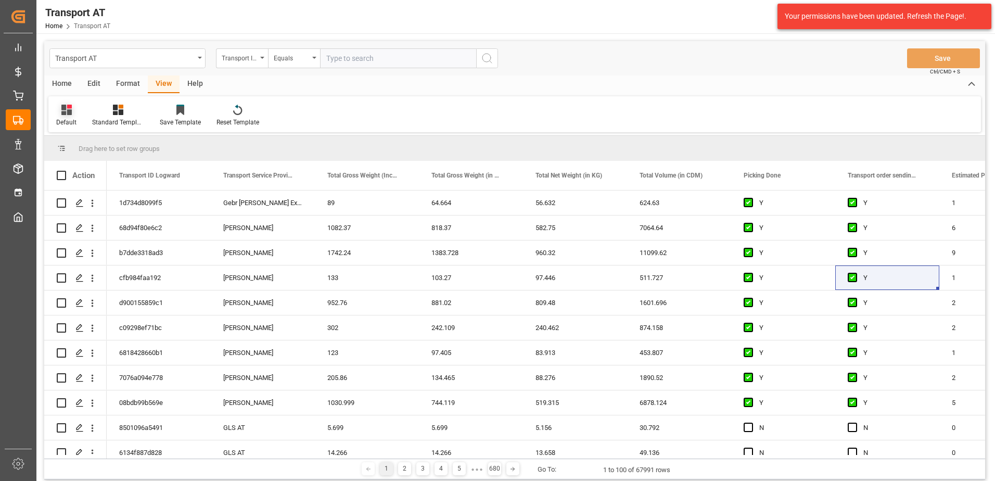
click at [65, 112] on icon at bounding box center [66, 110] width 10 height 10
click at [82, 166] on div "Data" at bounding box center [106, 168] width 91 height 11
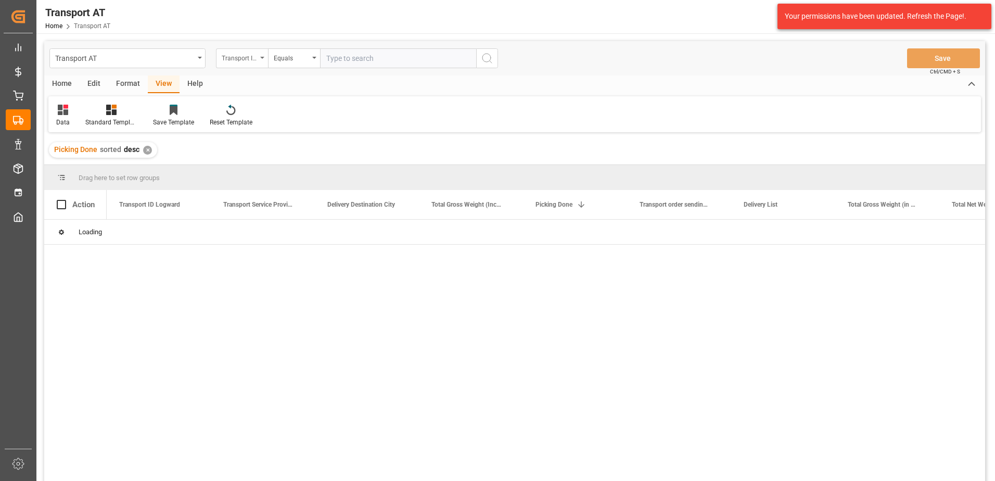
click at [240, 56] on div "Transport ID Logward" at bounding box center [239, 57] width 35 height 12
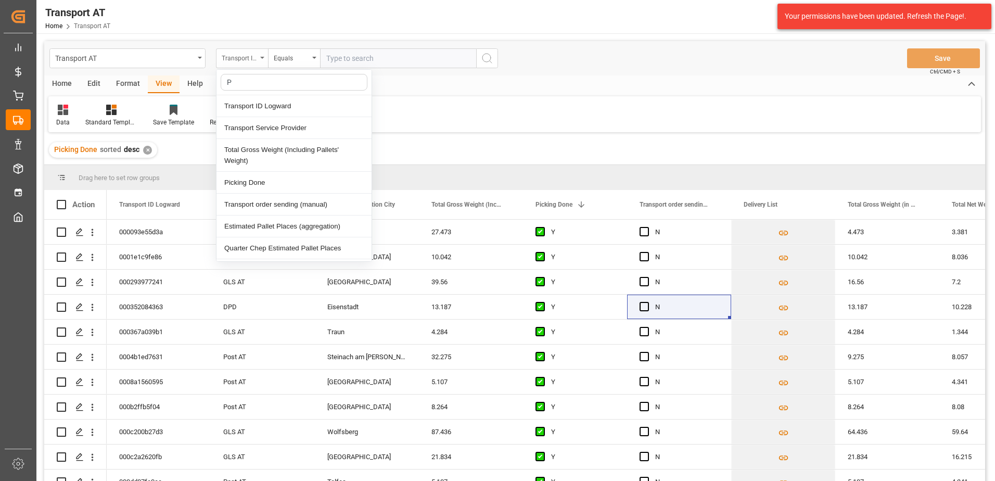
type input "Pi"
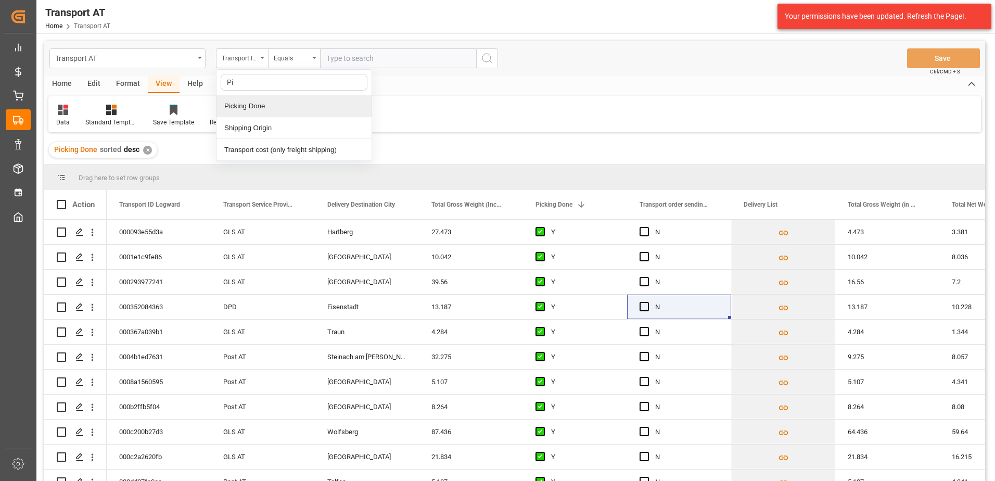
click at [231, 103] on div "Picking Done" at bounding box center [293, 106] width 155 height 22
click at [355, 62] on input "text" at bounding box center [398, 58] width 156 height 20
type input "Y"
click at [237, 56] on div "Picking Done" at bounding box center [239, 57] width 35 height 12
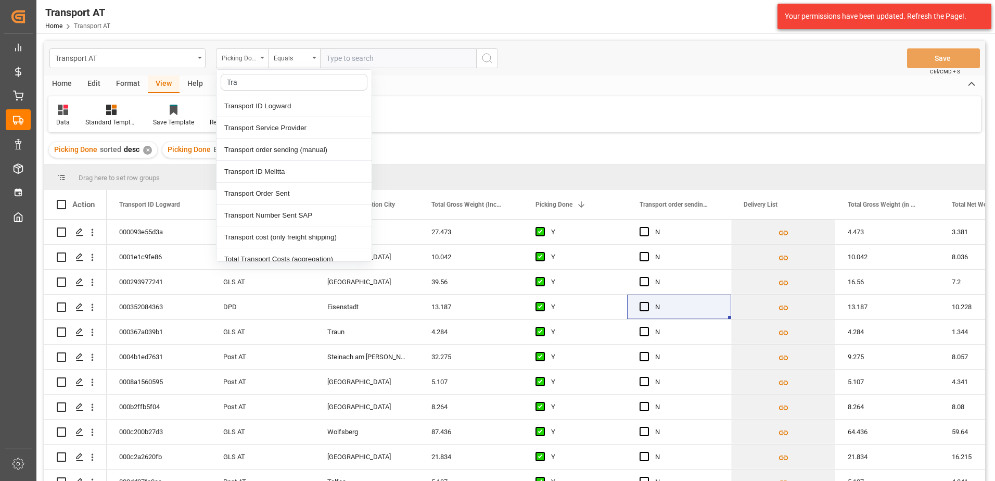
type input "Tran"
click at [295, 152] on div "Transport order sending (manual)" at bounding box center [293, 150] width 155 height 22
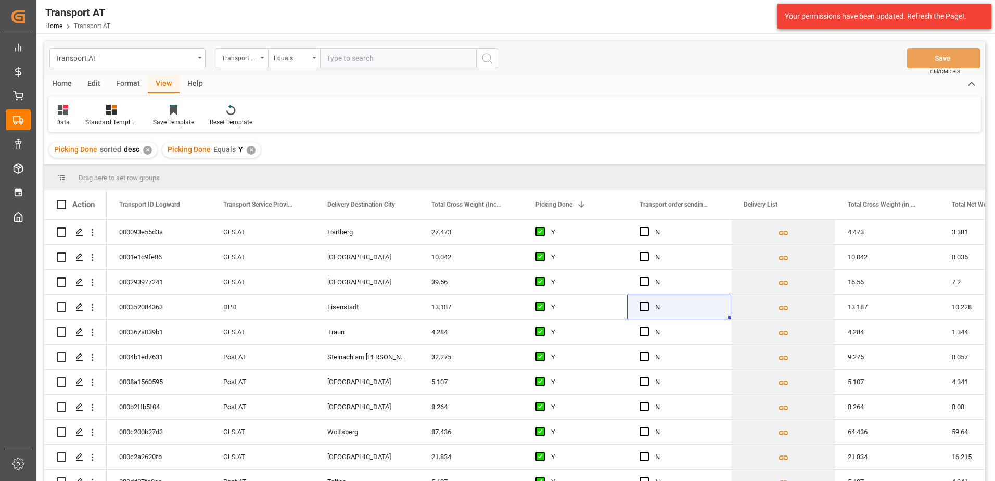
click at [342, 59] on input "text" at bounding box center [398, 58] width 156 height 20
type input "N"
click at [232, 60] on div "Transport order sending (manual)" at bounding box center [239, 57] width 35 height 12
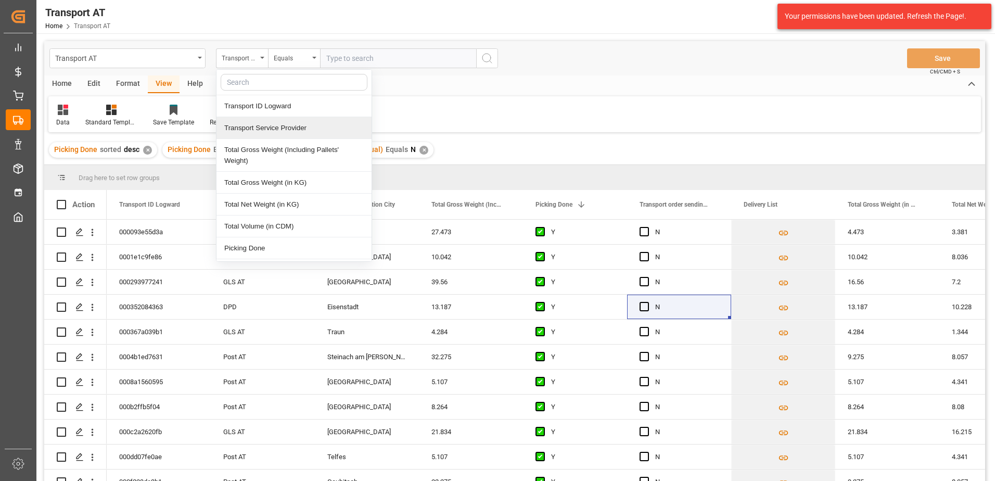
click at [256, 128] on div "Transport Service Provider" at bounding box center [293, 128] width 155 height 22
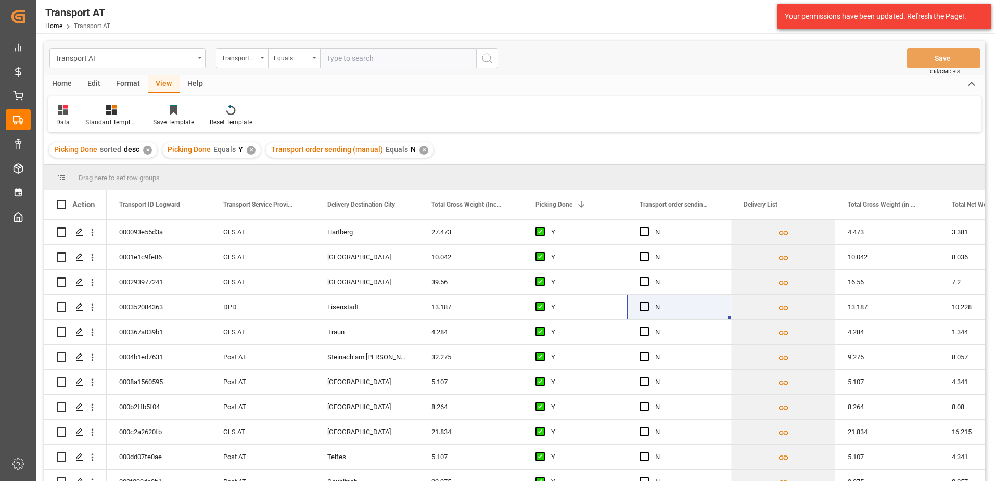
click at [333, 58] on input "text" at bounding box center [398, 58] width 156 height 20
type input "[PERSON_NAME]"
